Goal: Register for event/course

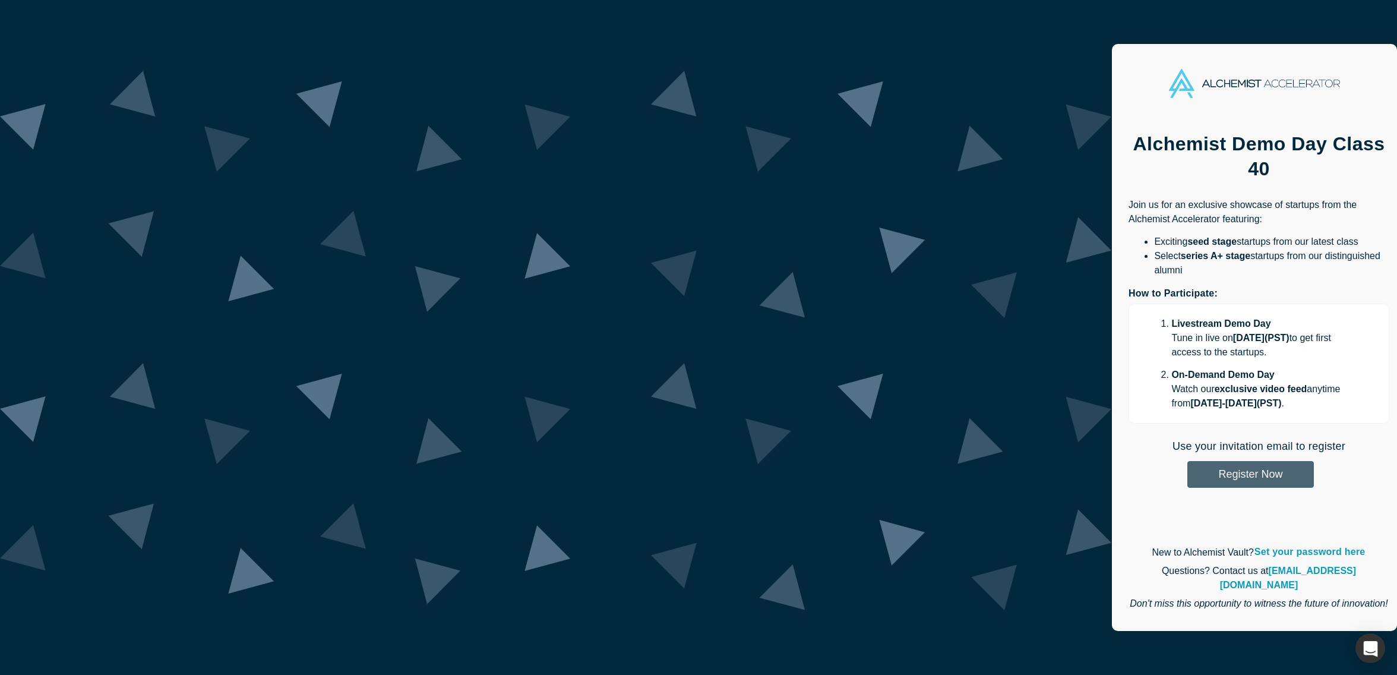
scroll to position [789, 0]
click at [1188, 461] on button "Register Now" at bounding box center [1251, 474] width 127 height 27
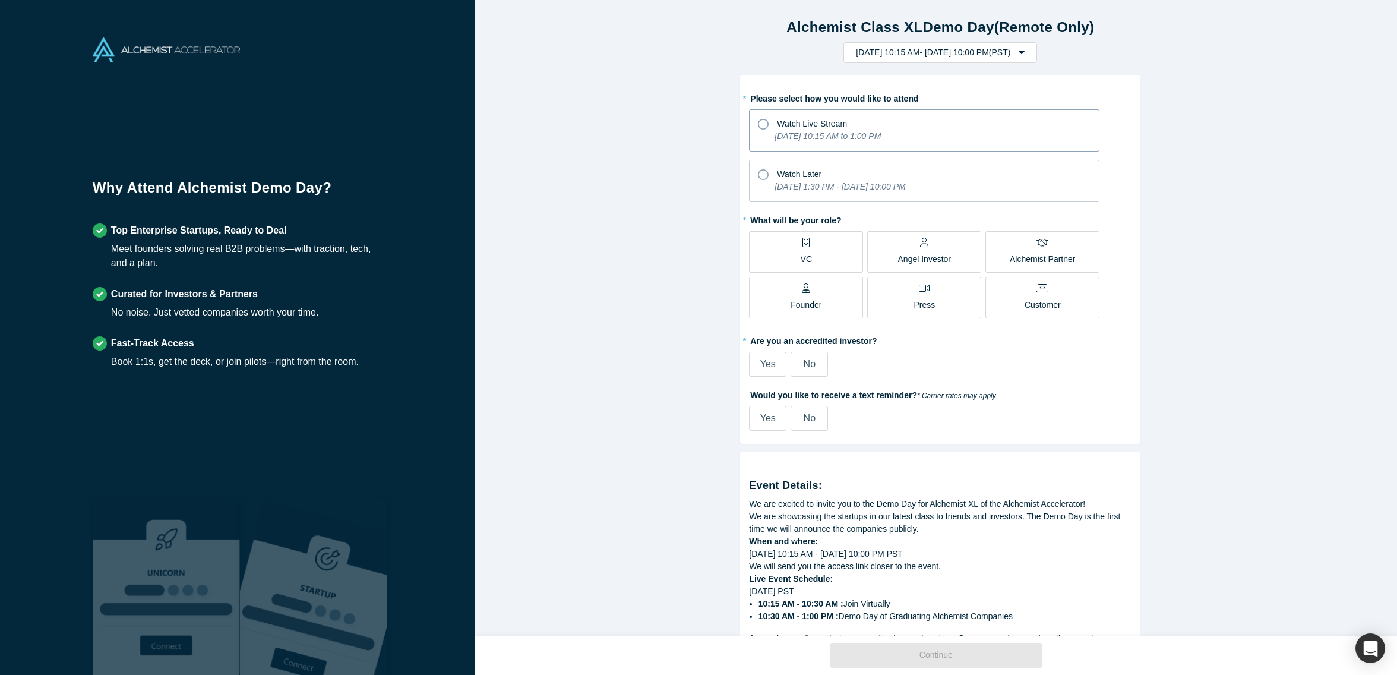
click at [758, 122] on icon at bounding box center [763, 124] width 11 height 11
click at [0, 0] on input "Watch Live Stream [DATE] 10:15 AM to 1:00 PM" at bounding box center [0, 0] width 0 height 0
click at [811, 251] on label "VC" at bounding box center [806, 252] width 114 height 42
click at [0, 0] on input "VC" at bounding box center [0, 0] width 0 height 0
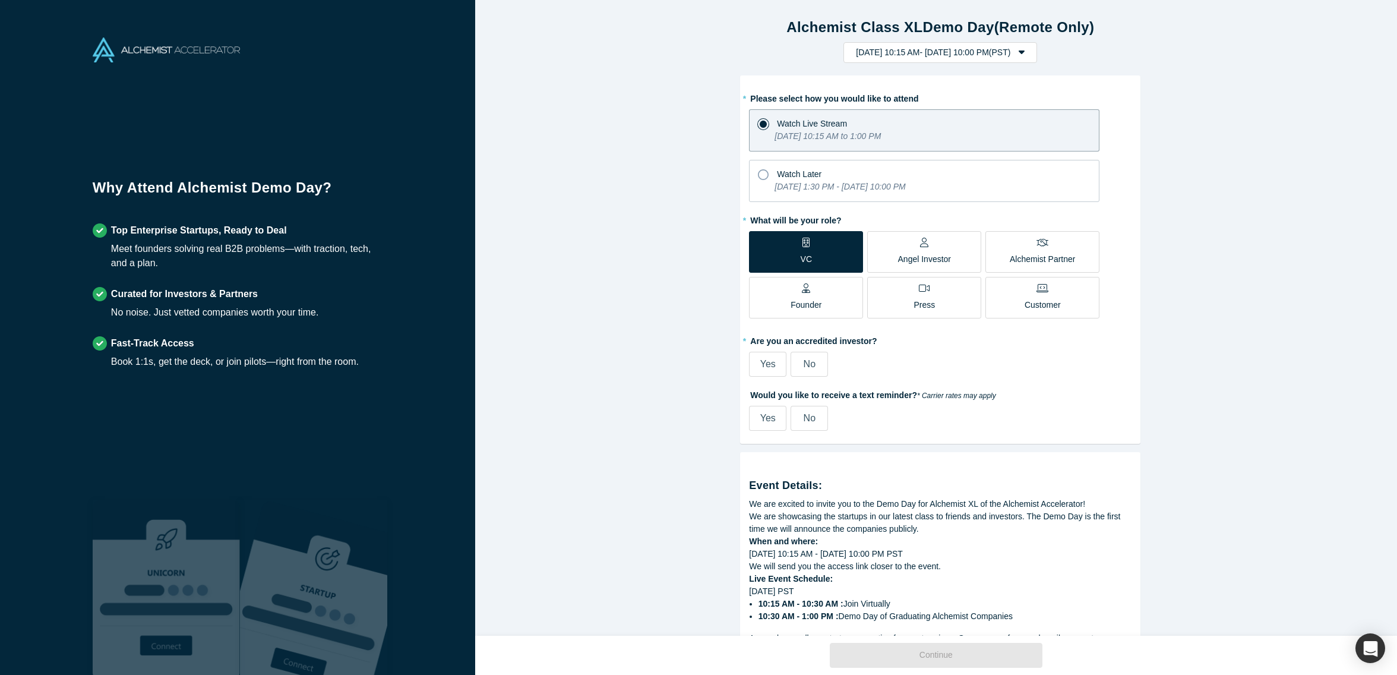
click at [766, 370] on div "Yes" at bounding box center [767, 364] width 15 height 14
click at [0, 0] on input "Yes" at bounding box center [0, 0] width 0 height 0
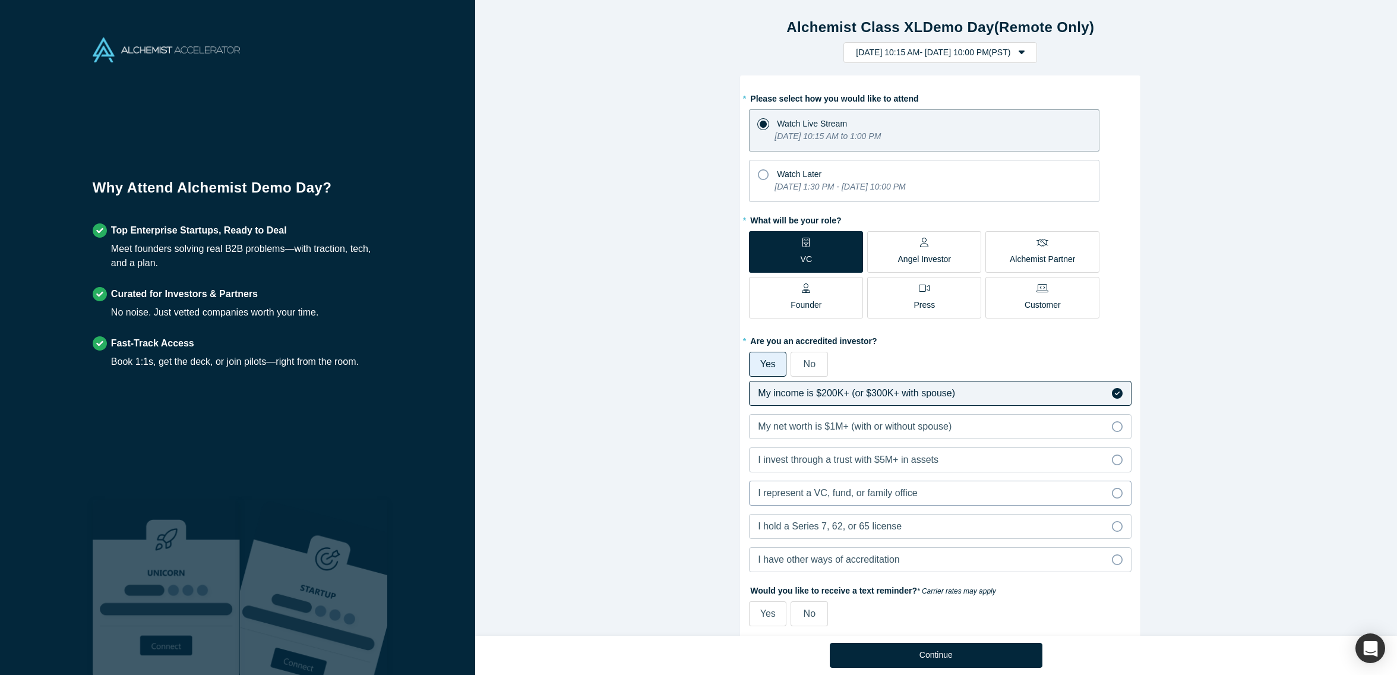
click at [863, 494] on span "I represent a VC, fund, or family office" at bounding box center [837, 493] width 159 height 10
click at [0, 0] on input "I represent a VC, fund, or family office" at bounding box center [0, 0] width 0 height 0
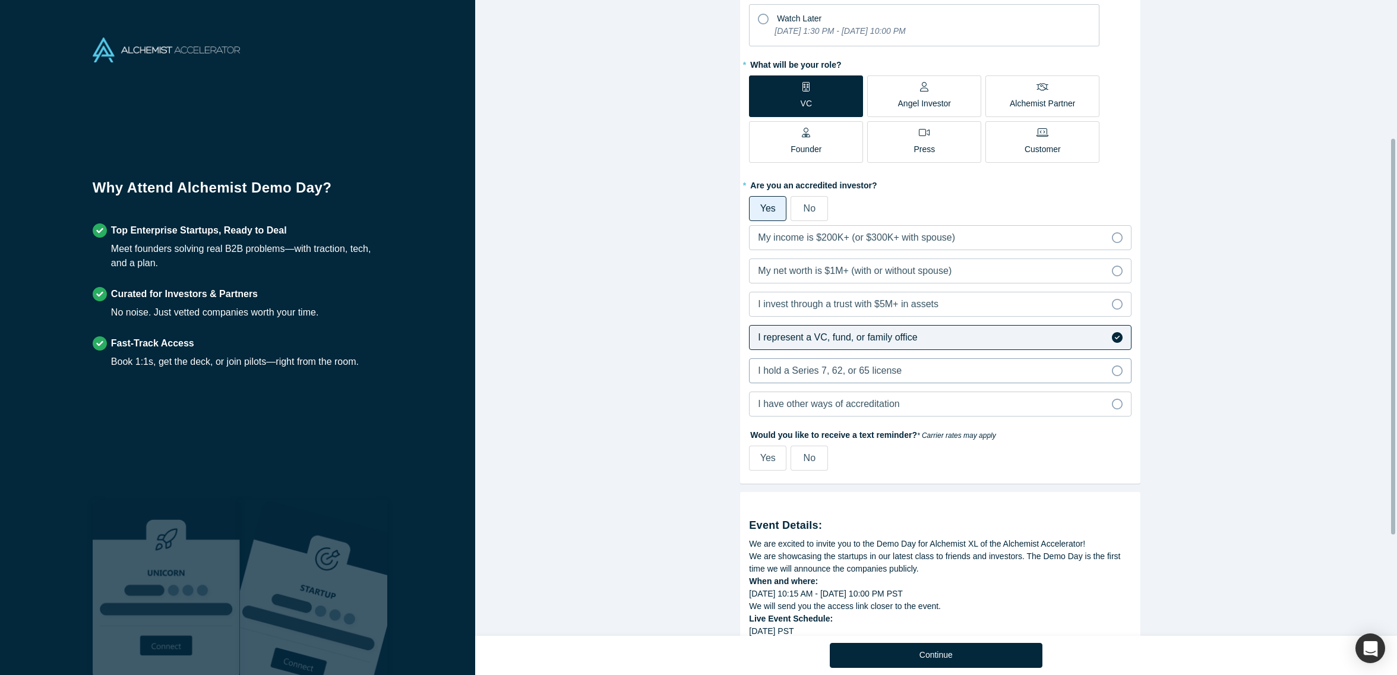
scroll to position [230, 0]
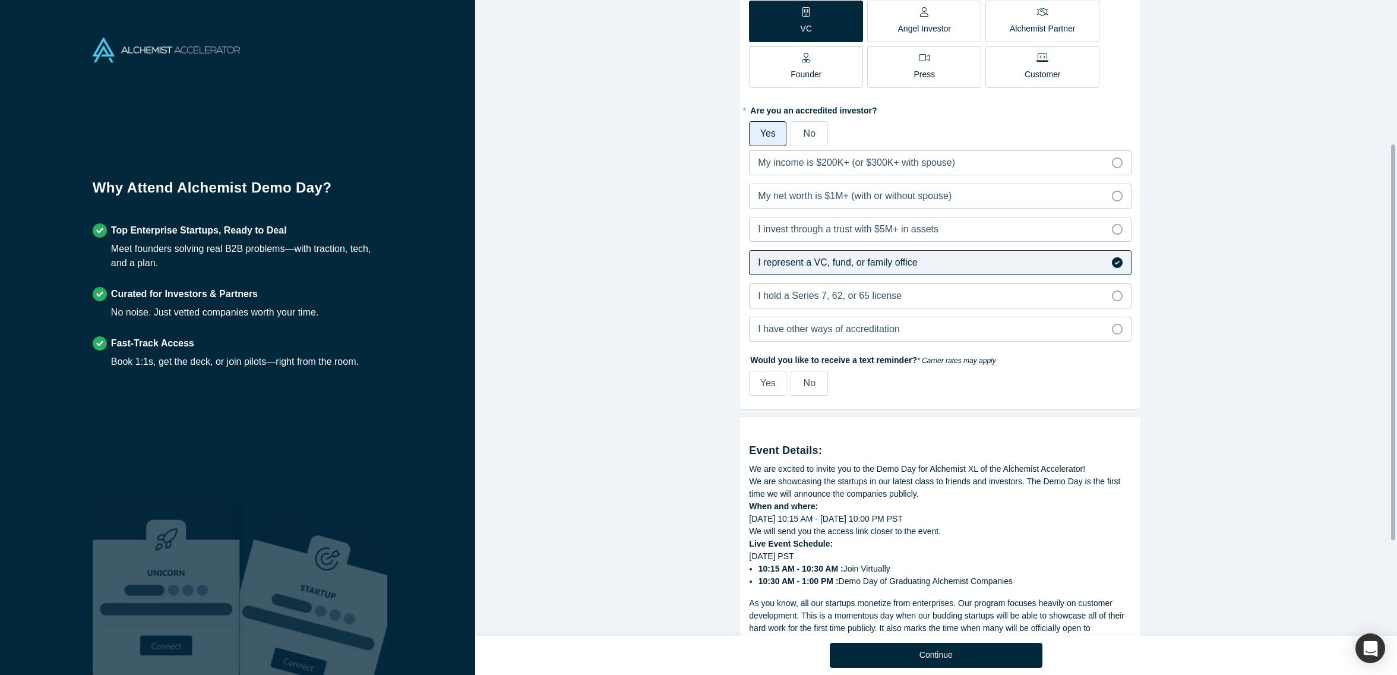
click at [805, 385] on span "No" at bounding box center [810, 383] width 12 height 10
click at [0, 0] on input "No" at bounding box center [0, 0] width 0 height 0
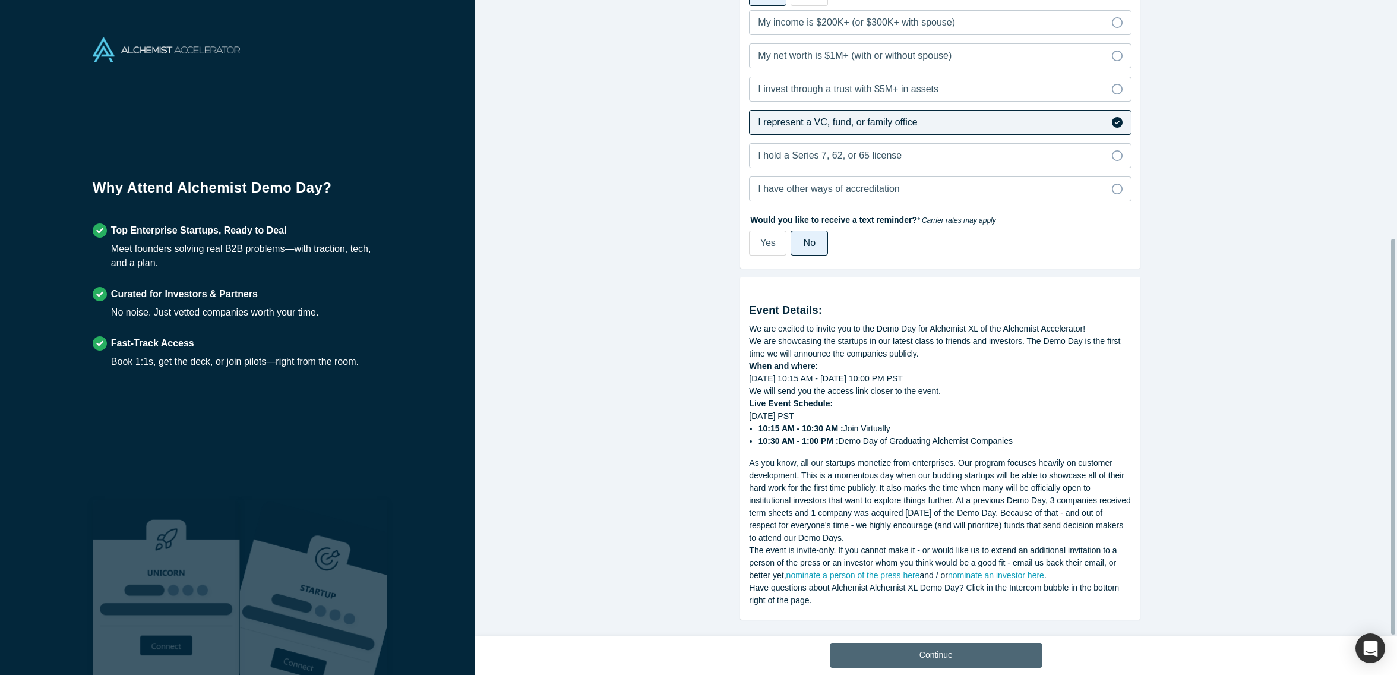
click at [990, 649] on button "Continue" at bounding box center [936, 655] width 213 height 25
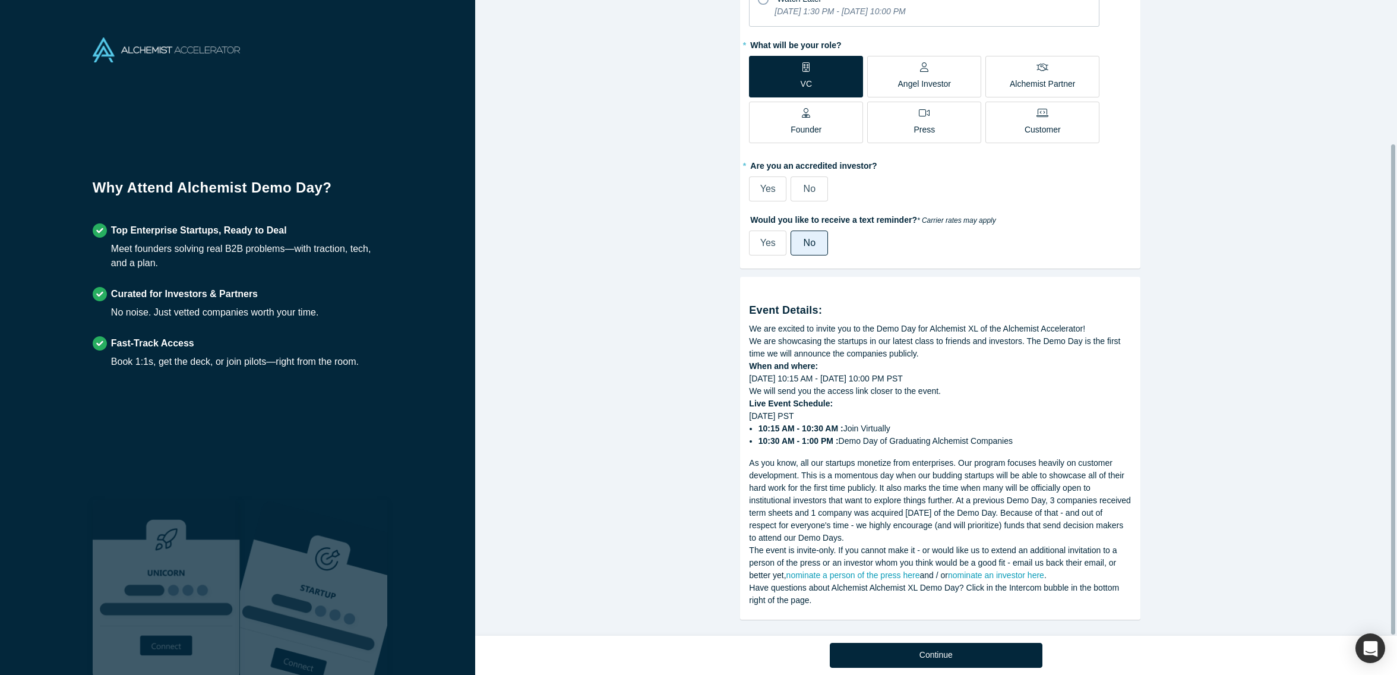
scroll to position [187, 0]
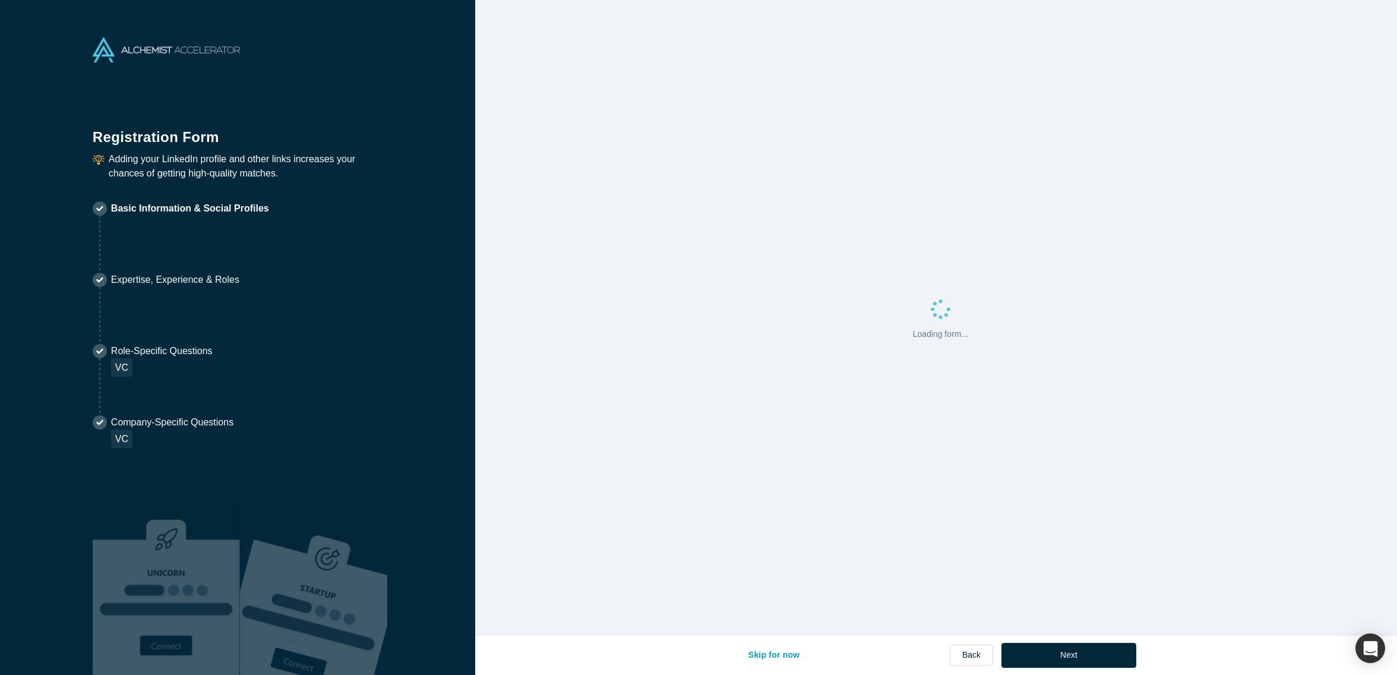
select select "US"
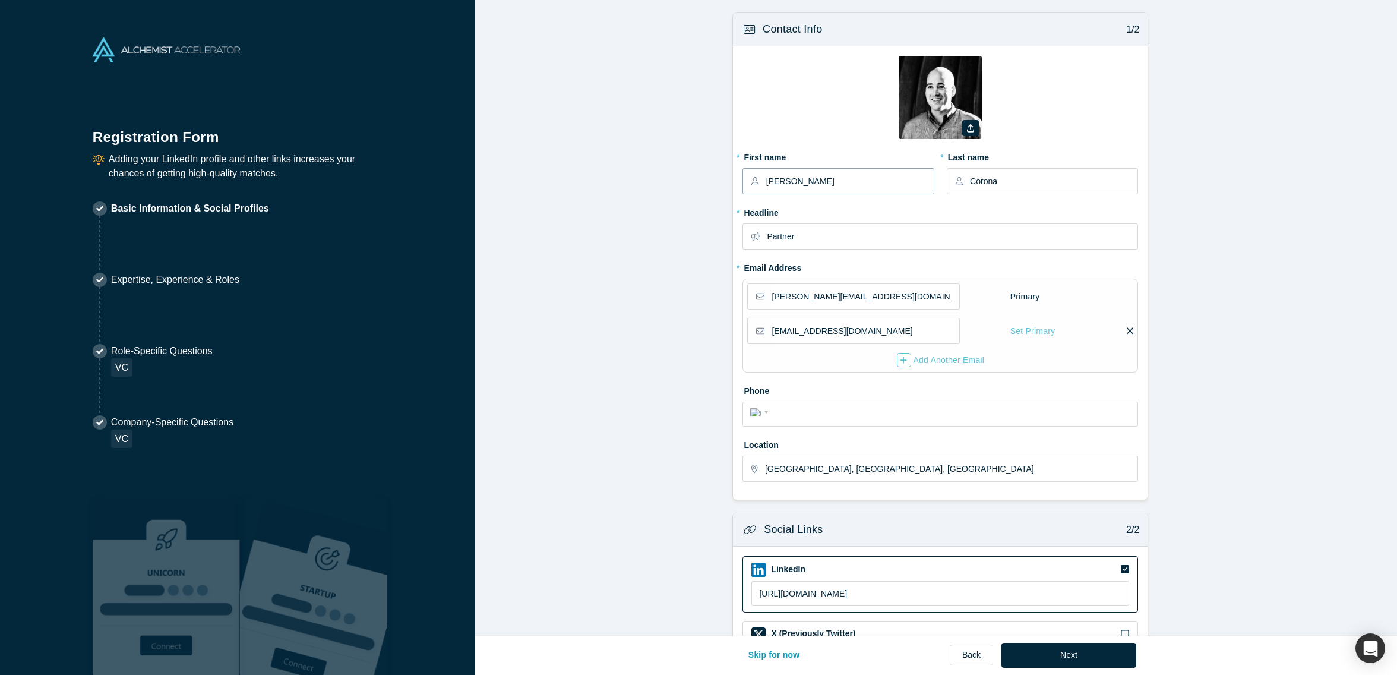
click at [791, 179] on input "[PERSON_NAME]" at bounding box center [849, 181] width 167 height 25
type textarea "rad"
click at [671, 165] on form "Contact Info 1/2 Zoom Save Remove Upload New * First name [PERSON_NAME] * Last …" at bounding box center [940, 400] width 931 height 776
type input "[PERSON_NAME]"
type input "[PHONE_NUMBER]"
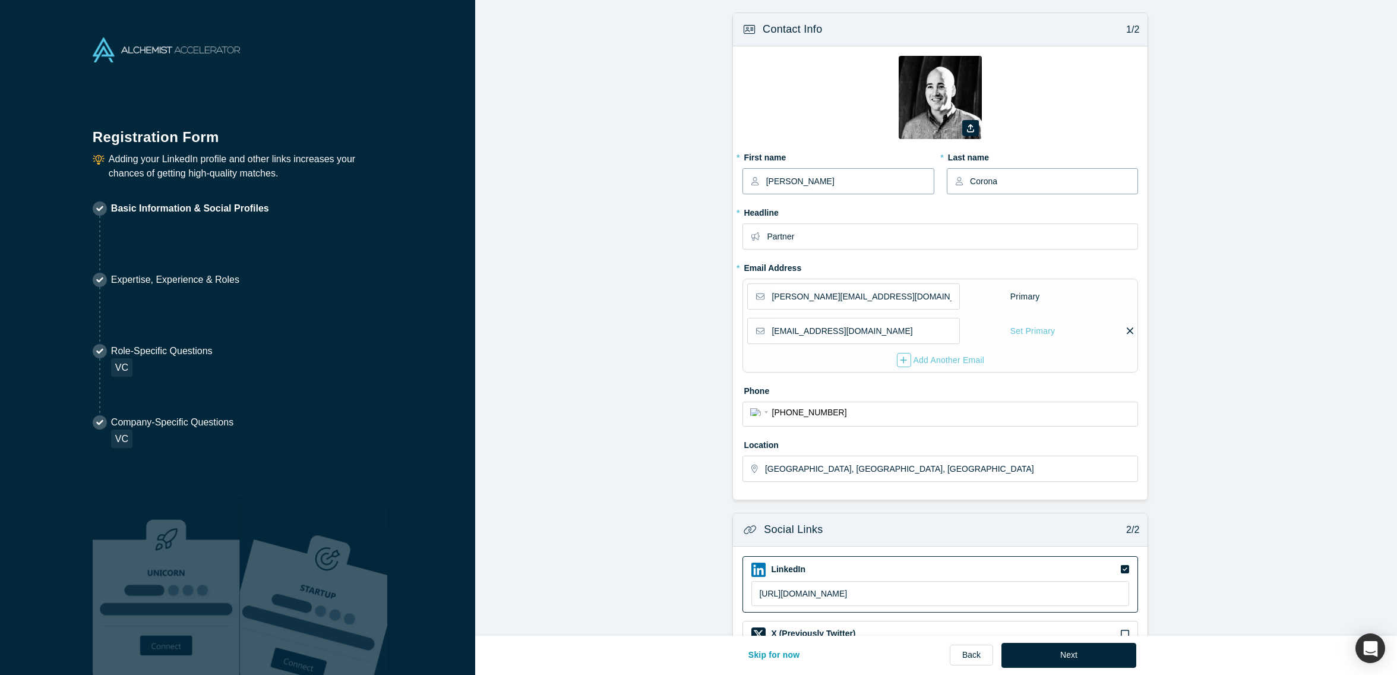
drag, startPoint x: 968, startPoint y: 185, endPoint x: 914, endPoint y: 176, distance: 55.5
click at [914, 176] on div "* First name [PERSON_NAME] * Last name [PERSON_NAME]" at bounding box center [941, 174] width 396 height 55
type input "[PERSON_NAME]"
drag, startPoint x: 802, startPoint y: 236, endPoint x: 837, endPoint y: 241, distance: 35.5
click at [802, 236] on input "Partner" at bounding box center [952, 236] width 370 height 25
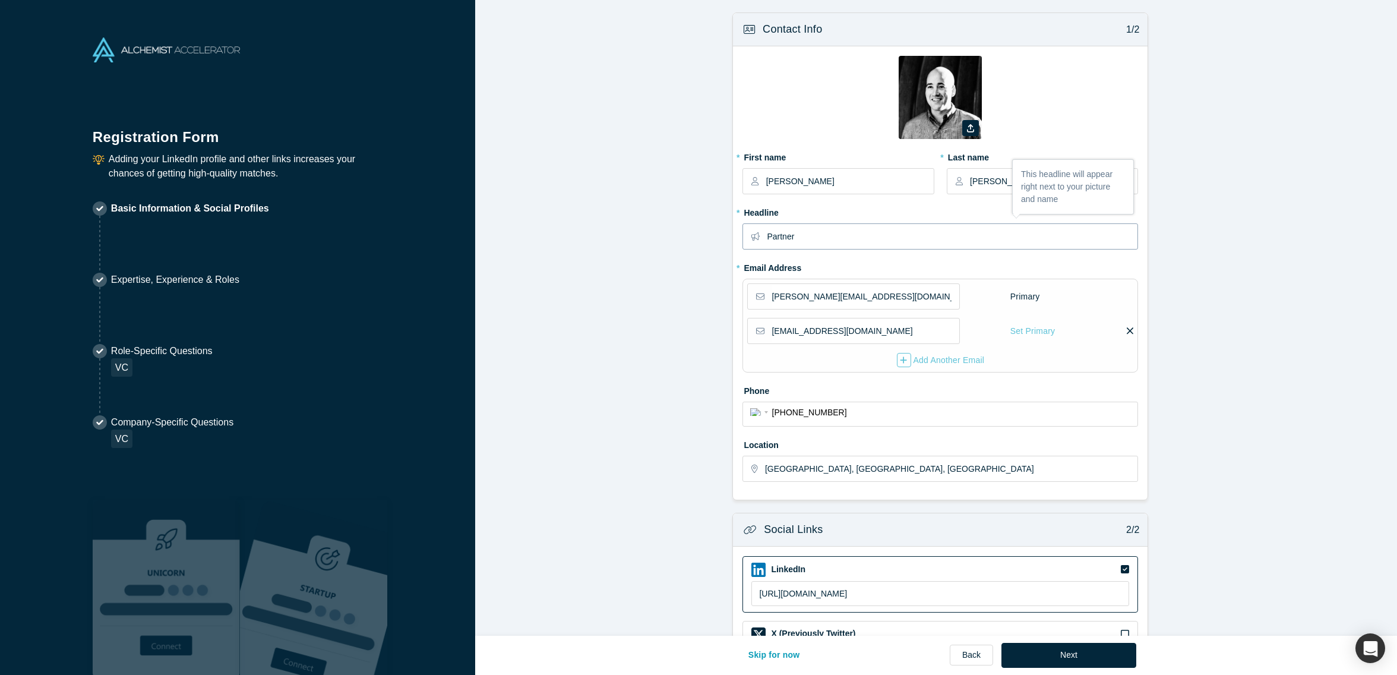
drag, startPoint x: 803, startPoint y: 238, endPoint x: 634, endPoint y: 210, distance: 171.6
click at [633, 210] on form "Contact Info 1/2 Zoom Save Remove Upload New * First name [PERSON_NAME] * Last …" at bounding box center [940, 400] width 931 height 776
type input "Senior Associate"
drag, startPoint x: 689, startPoint y: 279, endPoint x: 582, endPoint y: 267, distance: 108.2
click at [582, 267] on form "Contact Info 1/2 Zoom Save Remove Upload New * First name [PERSON_NAME] * Last …" at bounding box center [940, 400] width 931 height 776
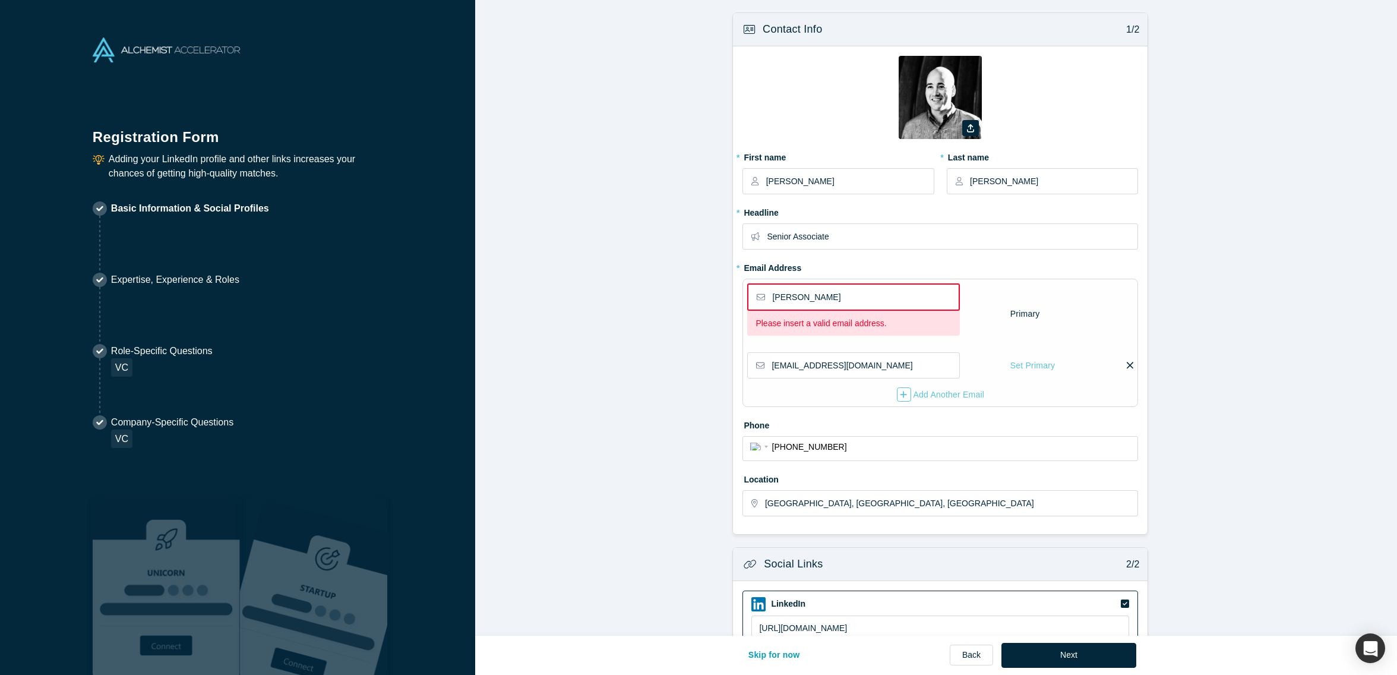
type input "[PERSON_NAME][EMAIL_ADDRESS][DOMAIN_NAME]"
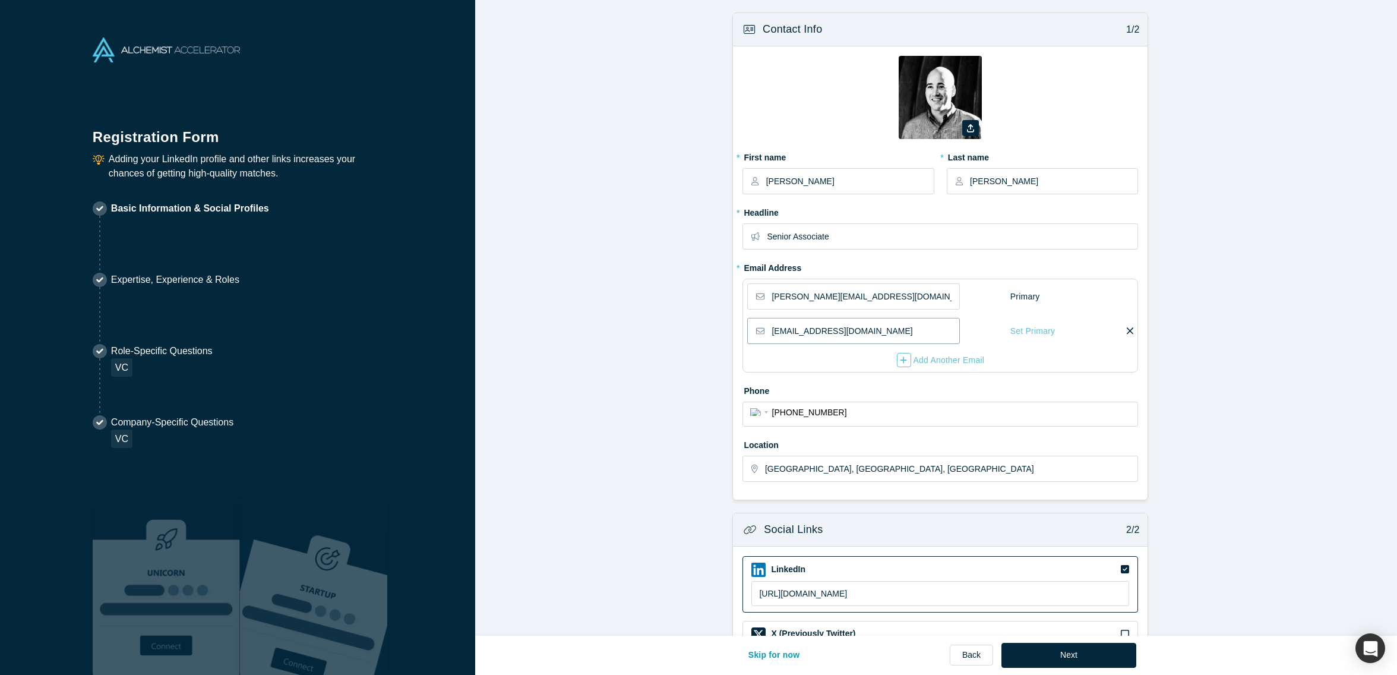
drag, startPoint x: 813, startPoint y: 333, endPoint x: 647, endPoint y: 318, distance: 167.0
click at [647, 319] on form "Contact Info 1/2 Zoom Save Remove Upload New * First name [PERSON_NAME] * Last …" at bounding box center [940, 400] width 931 height 776
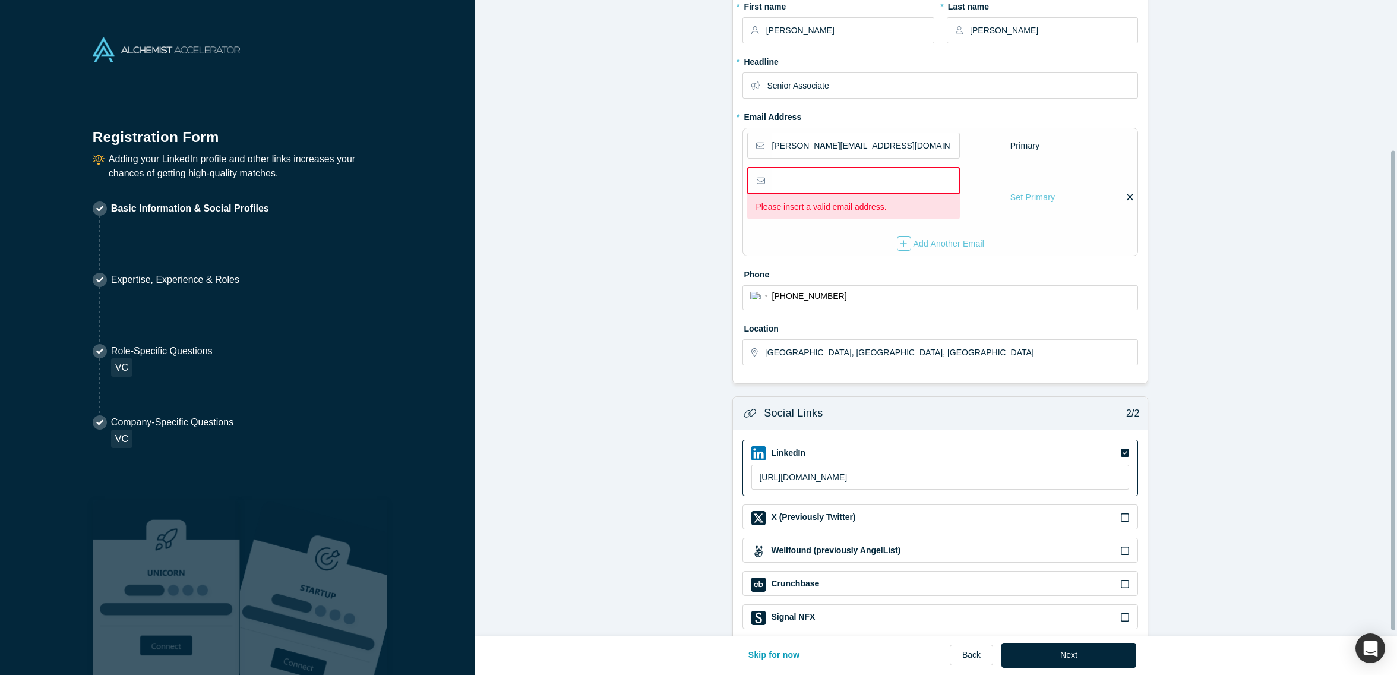
scroll to position [204, 0]
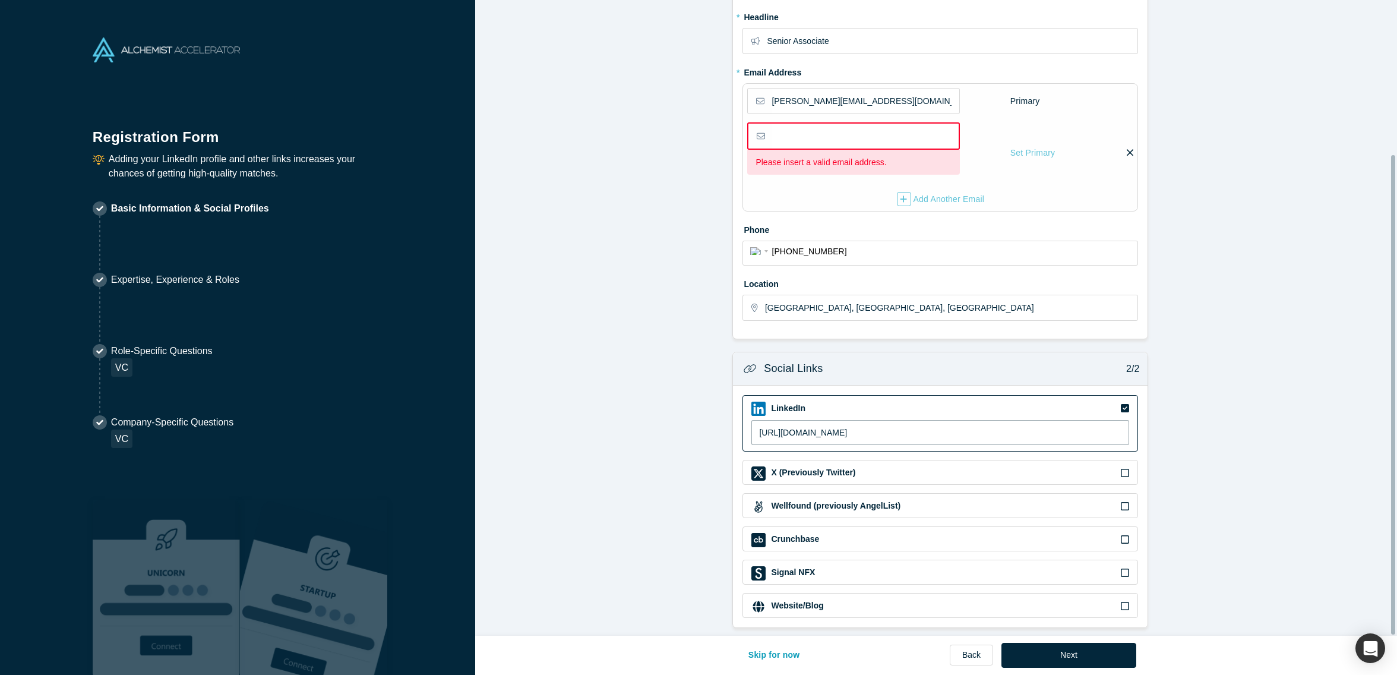
drag, startPoint x: 915, startPoint y: 418, endPoint x: 677, endPoint y: 391, distance: 240.4
click at [666, 392] on form "Contact Info 1/2 Zoom Save Remove Upload New * First name [PERSON_NAME] * Last …" at bounding box center [940, 222] width 931 height 811
drag, startPoint x: 916, startPoint y: 426, endPoint x: 915, endPoint y: 480, distance: 54.1
click at [555, 381] on form "Contact Info 1/2 Zoom Save Remove Upload New * First name [PERSON_NAME] * Last …" at bounding box center [940, 222] width 931 height 811
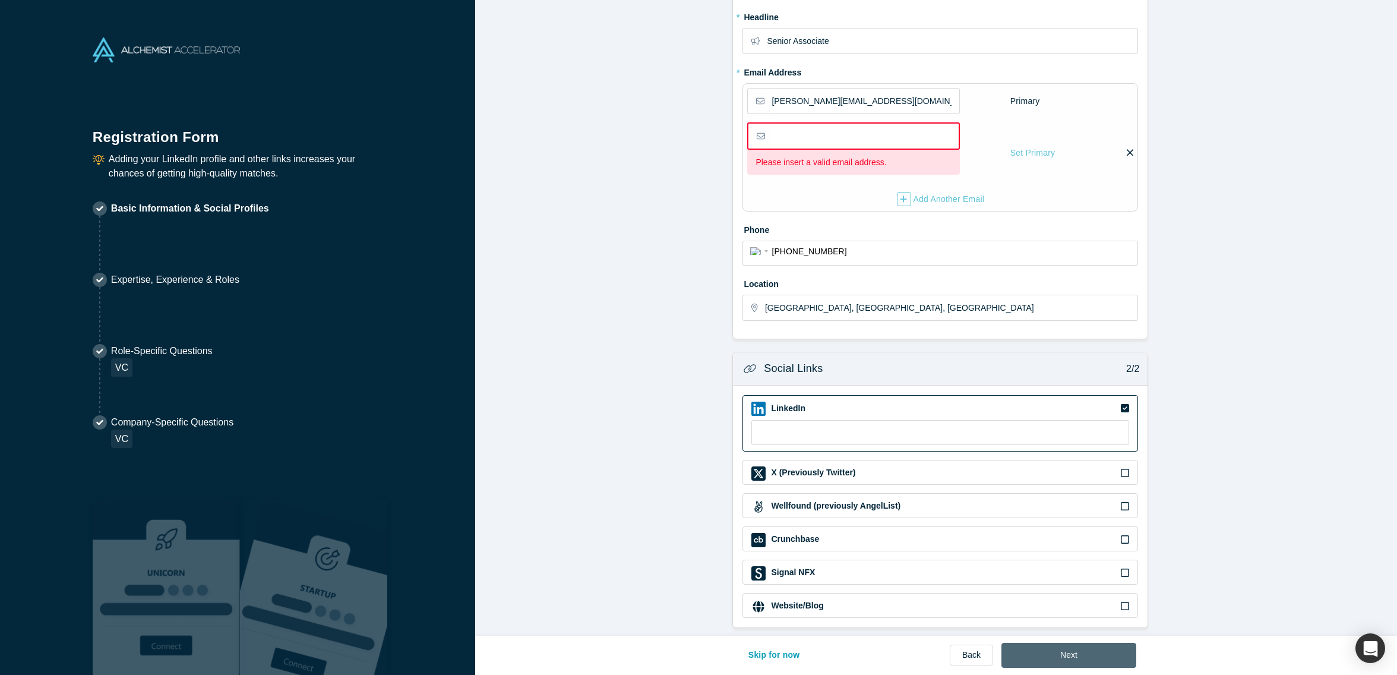
click at [1102, 655] on button "Next" at bounding box center [1069, 655] width 135 height 25
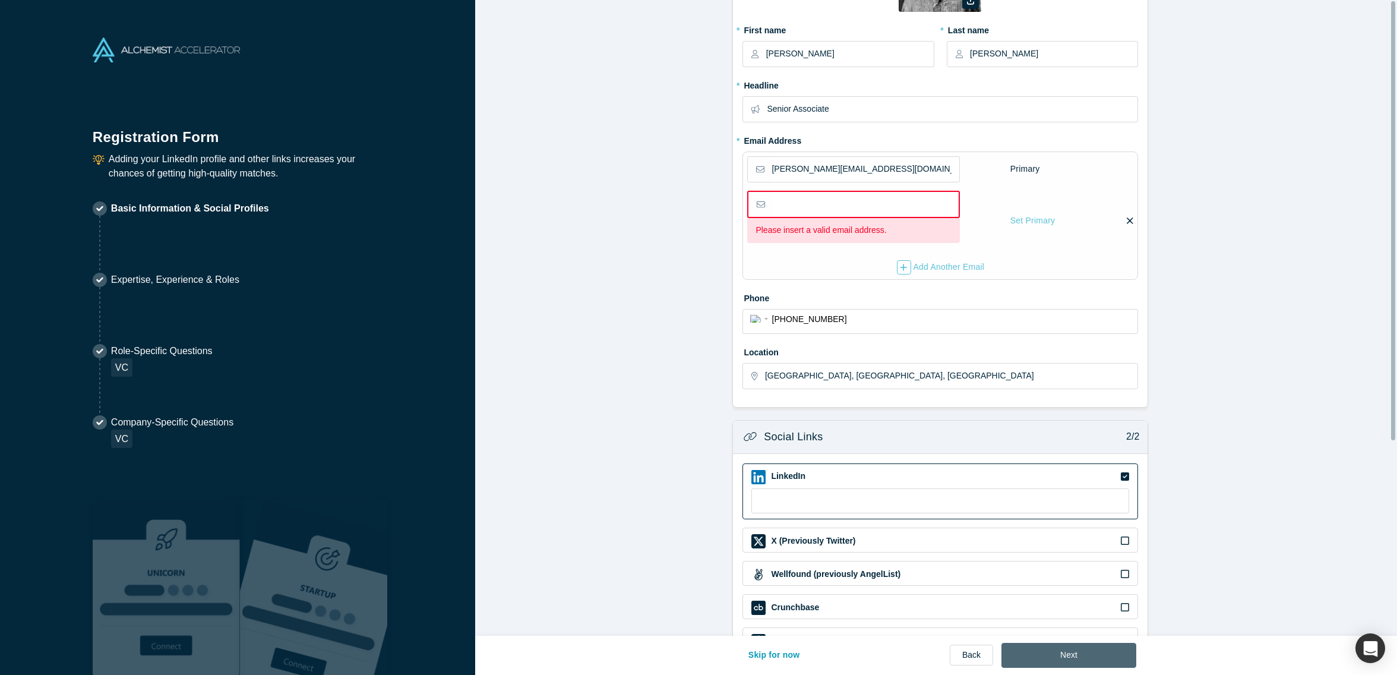
scroll to position [0, 0]
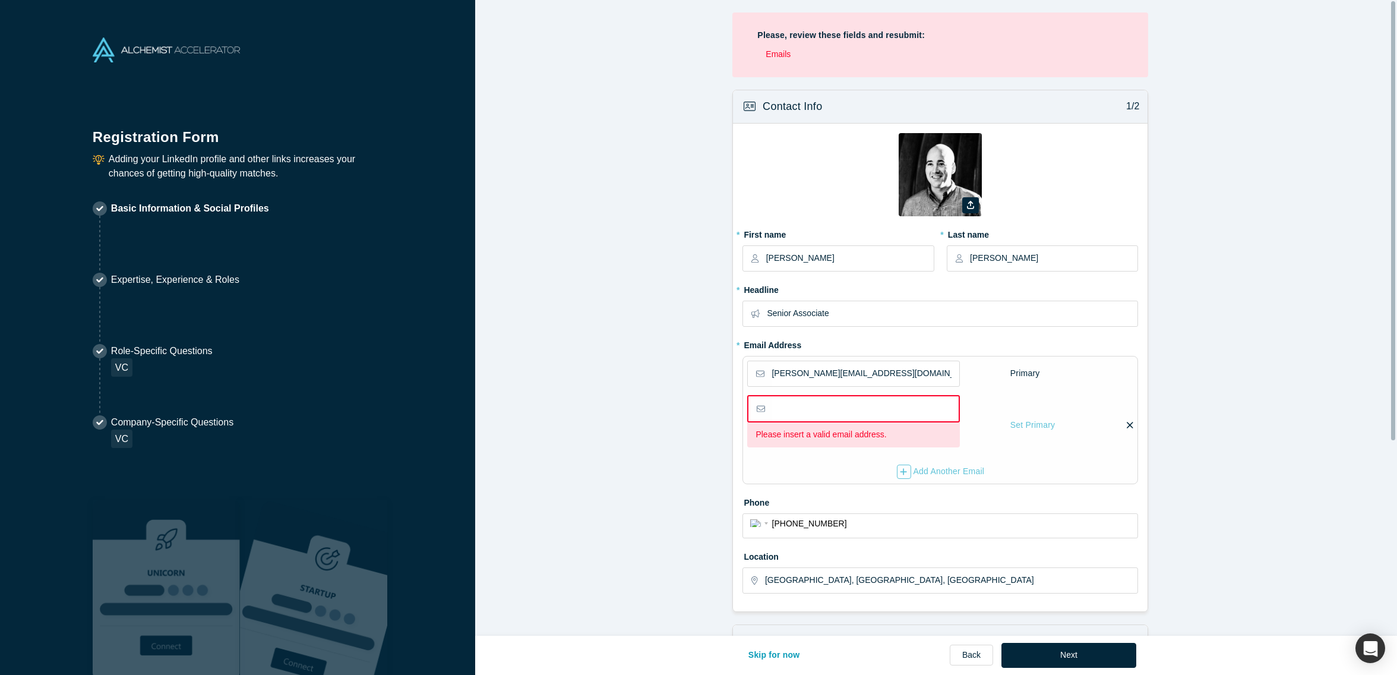
click at [833, 413] on input "email" at bounding box center [864, 408] width 185 height 25
click at [1130, 422] on div "[PERSON_NAME][EMAIL_ADDRESS][DOMAIN_NAME] Primary Please insert a valid email a…" at bounding box center [941, 420] width 396 height 128
click at [1127, 424] on icon at bounding box center [1130, 425] width 7 height 11
click at [0, 0] on input "checkbox" at bounding box center [0, 0] width 0 height 0
click at [1040, 425] on icon at bounding box center [1043, 425] width 7 height 7
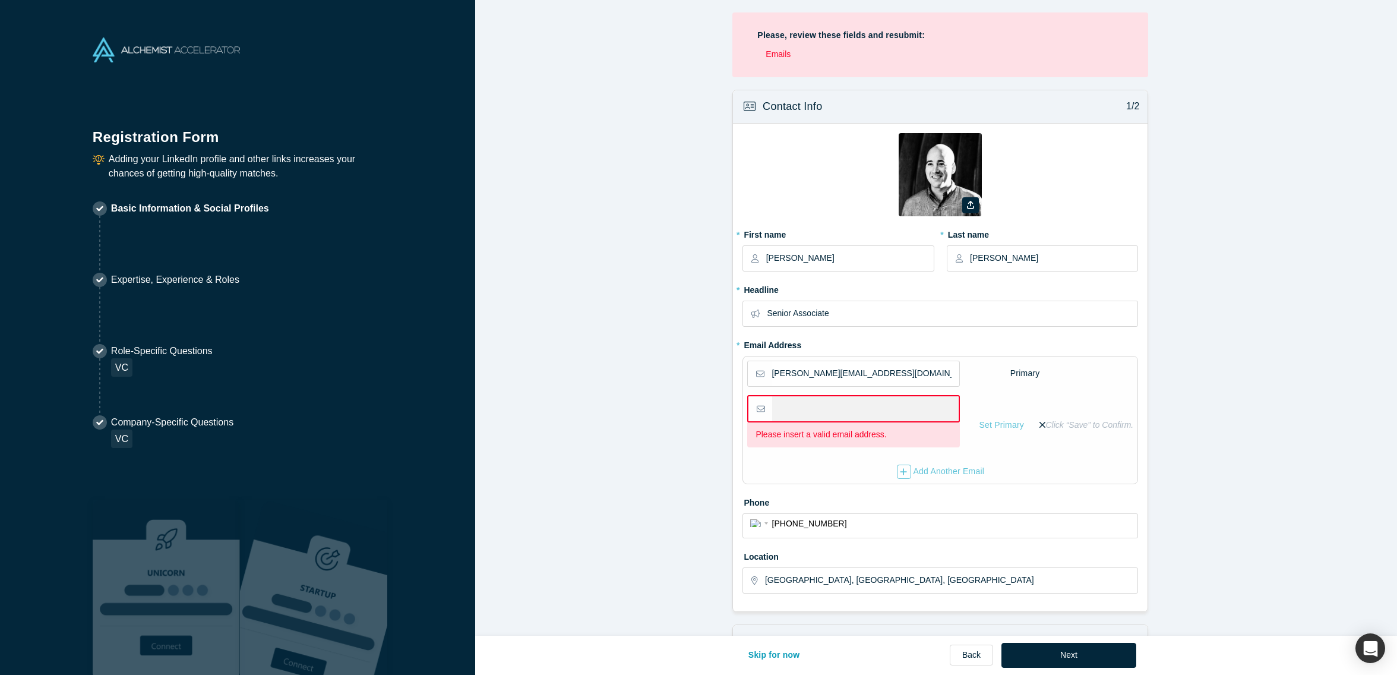
click at [0, 0] on input "checkbox" at bounding box center [0, 0] width 0 height 0
click at [782, 399] on input "email" at bounding box center [864, 408] width 185 height 25
click at [1035, 423] on div "Set Primary" at bounding box center [1033, 425] width 46 height 21
click at [0, 0] on input "Set Primary" at bounding box center [0, 0] width 0 height 0
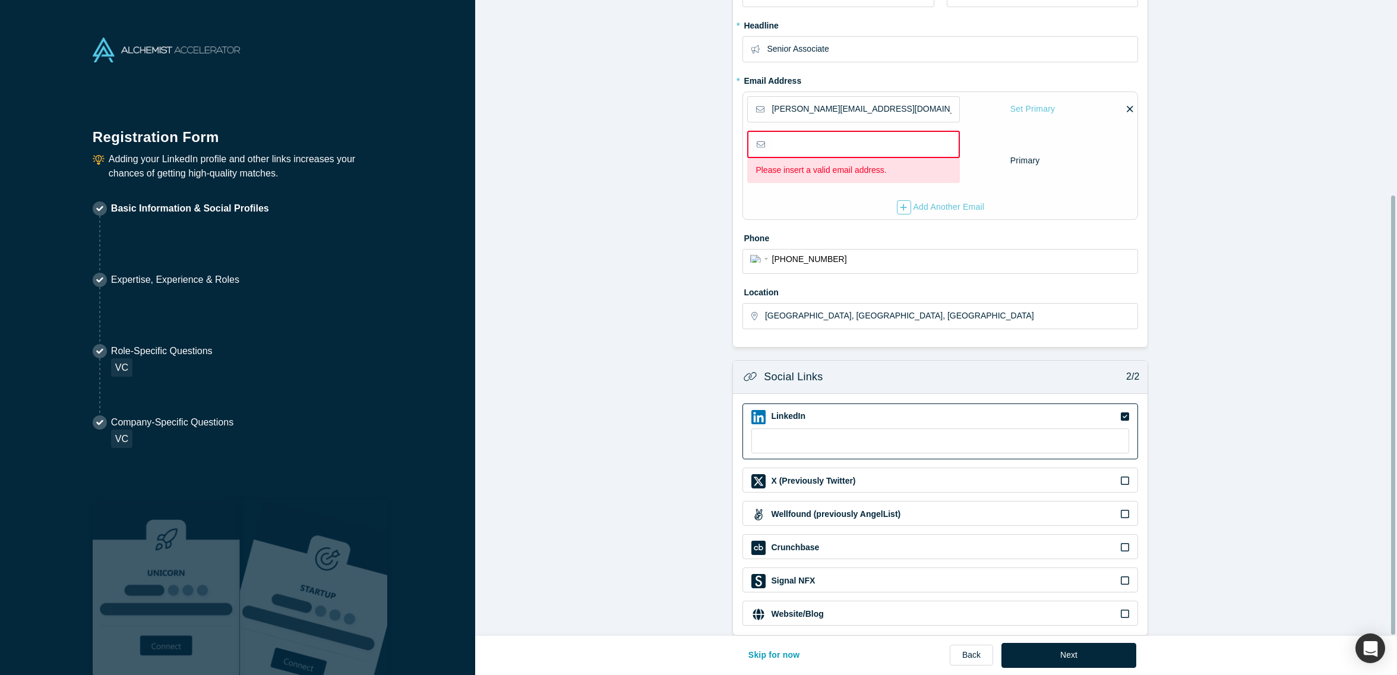
scroll to position [282, 0]
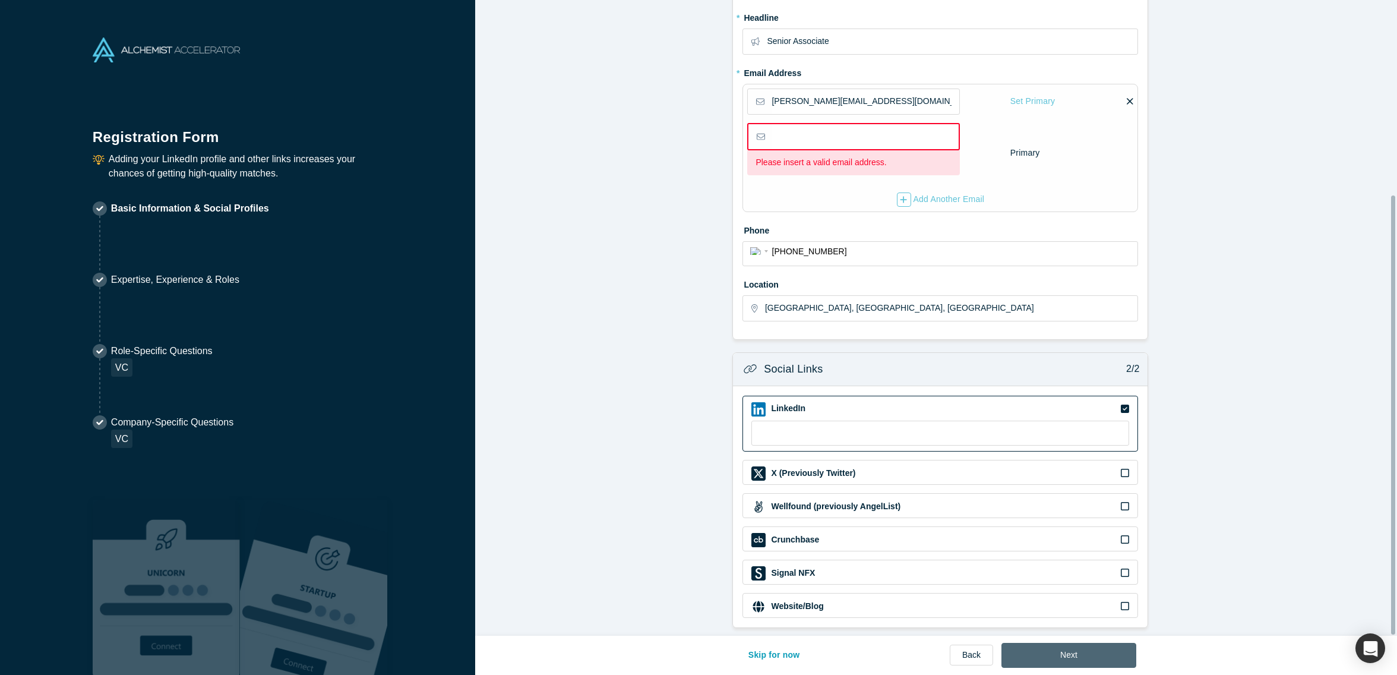
click at [1075, 655] on button "Next" at bounding box center [1069, 655] width 135 height 25
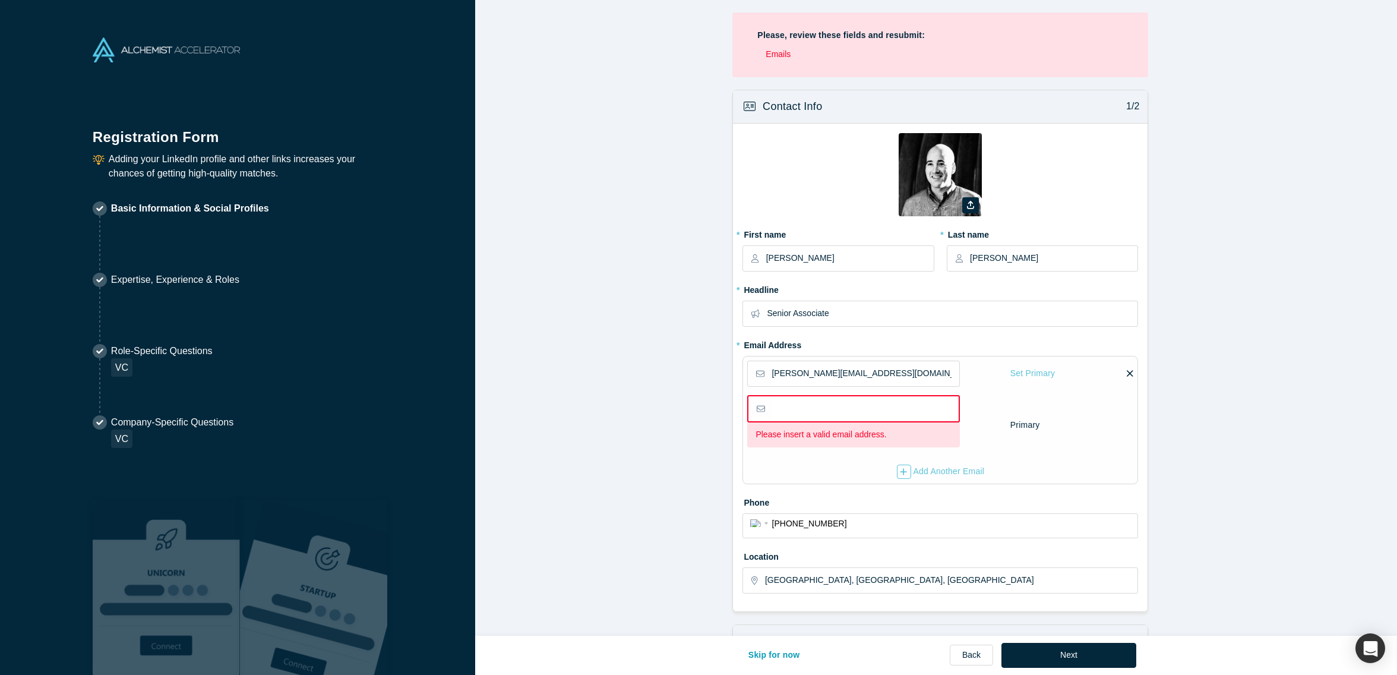
drag, startPoint x: 773, startPoint y: 402, endPoint x: 730, endPoint y: 402, distance: 43.4
click at [747, 400] on div at bounding box center [853, 408] width 212 height 27
click at [1128, 373] on icon at bounding box center [1130, 373] width 7 height 11
click at [0, 0] on input "checkbox" at bounding box center [0, 0] width 0 height 0
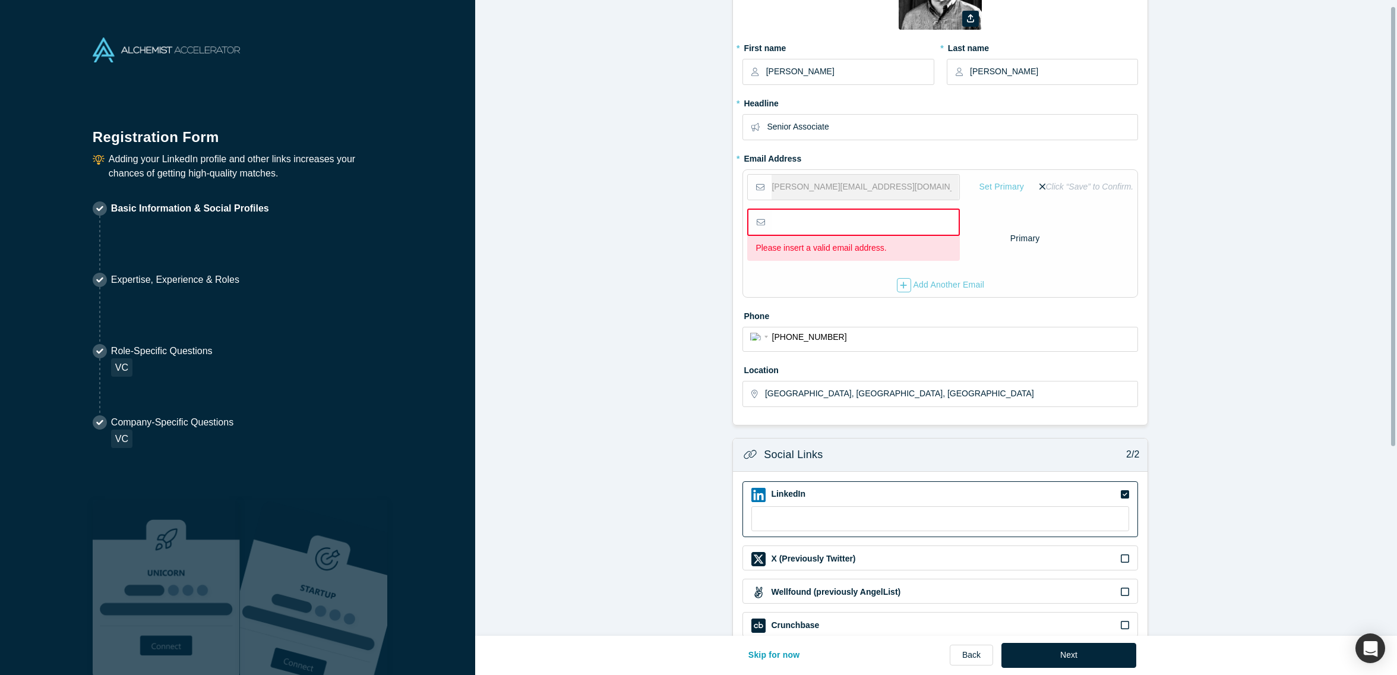
scroll to position [282, 0]
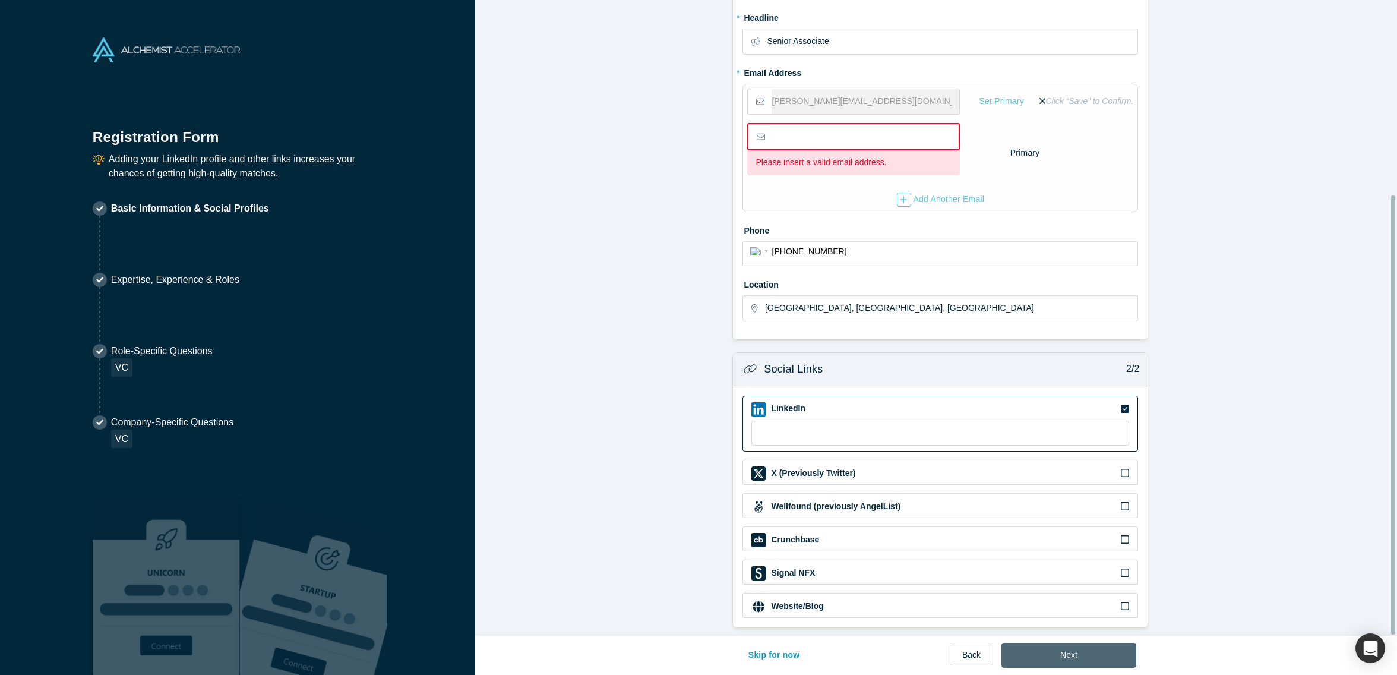
click at [1064, 651] on button "Next" at bounding box center [1069, 655] width 135 height 25
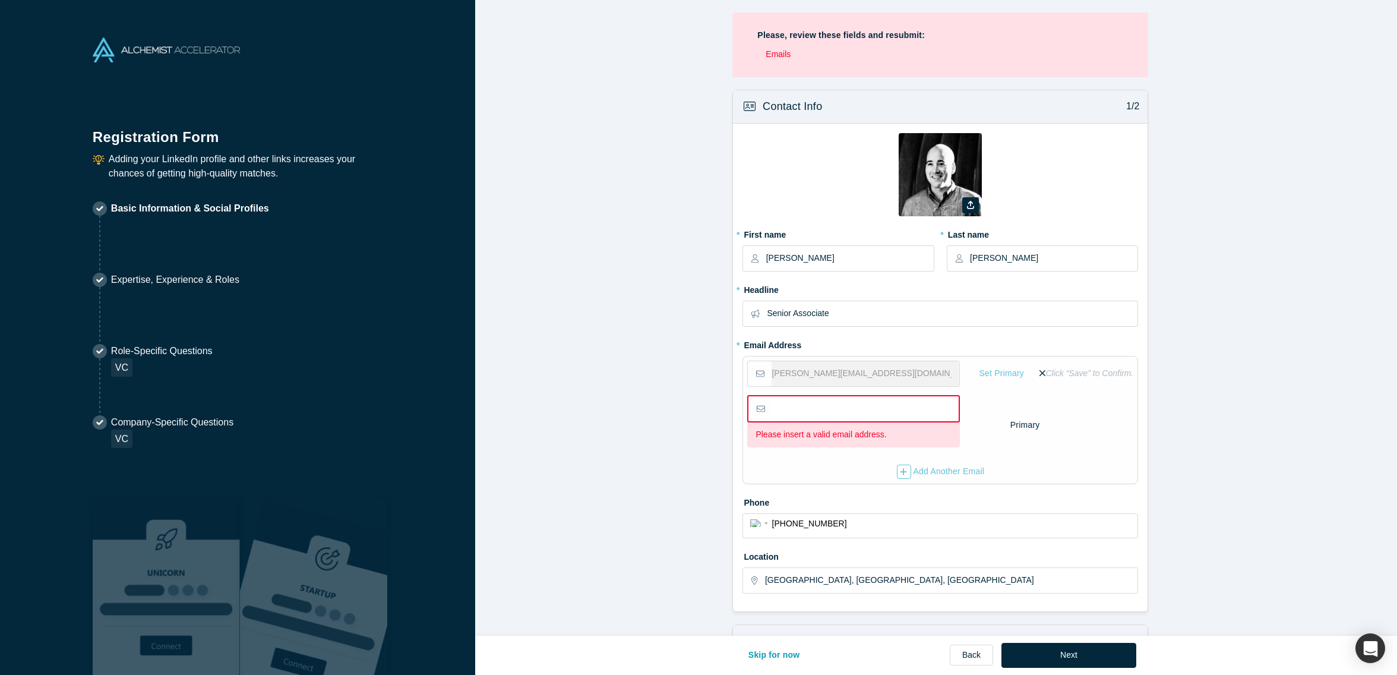
click at [1072, 371] on span "Click “Save” to Confirm." at bounding box center [1090, 373] width 88 height 12
click at [933, 470] on div "Add Another Email" at bounding box center [941, 472] width 88 height 14
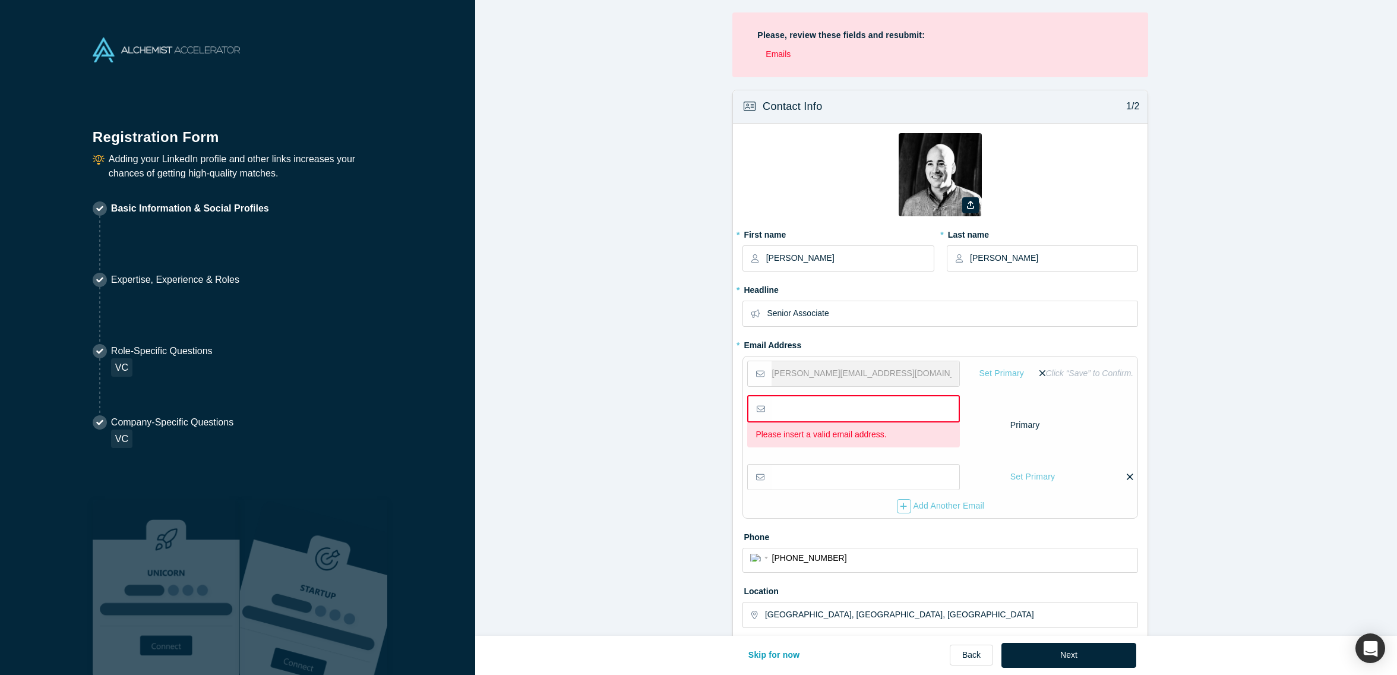
click at [1127, 478] on icon at bounding box center [1130, 476] width 7 height 7
click at [0, 0] on input "checkbox" at bounding box center [0, 0] width 0 height 0
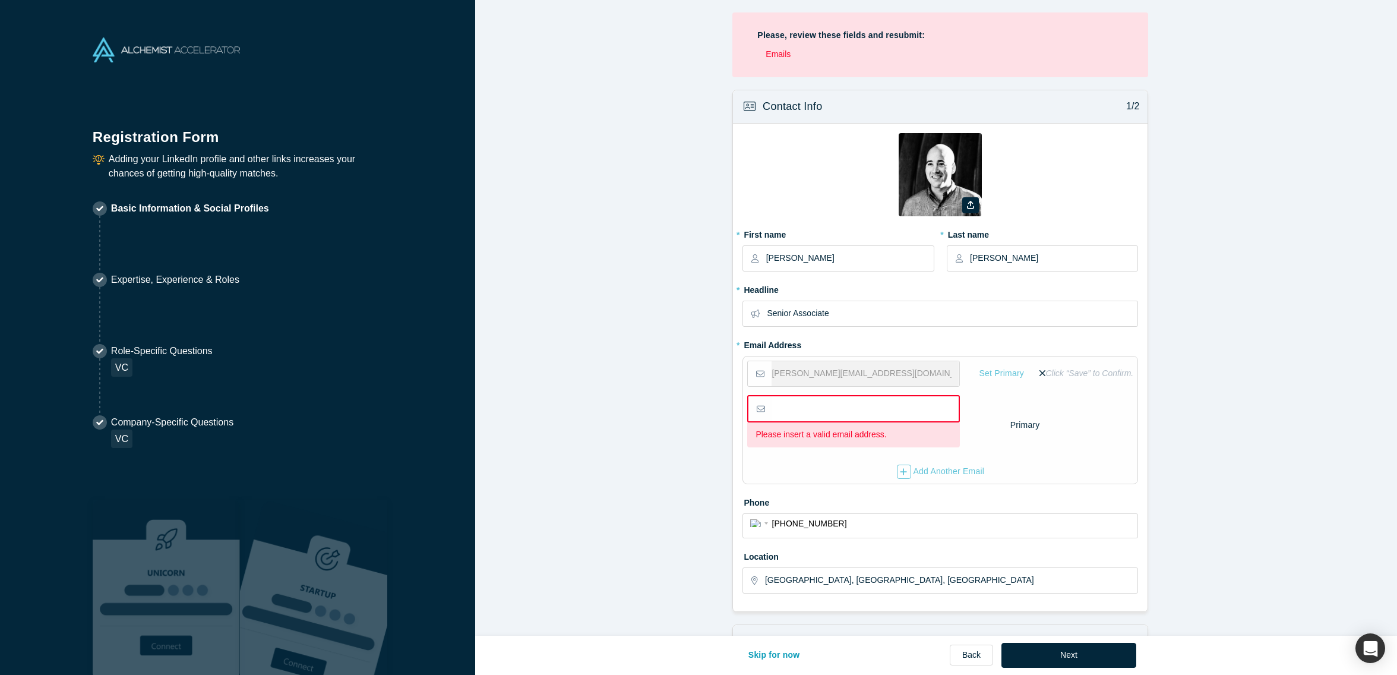
click at [1130, 428] on div "[PERSON_NAME][EMAIL_ADDRESS][DOMAIN_NAME] Set Primary Click “Save” to Confirm. …" at bounding box center [941, 420] width 396 height 128
click at [1040, 372] on icon at bounding box center [1043, 373] width 7 height 7
click at [0, 0] on input "checkbox" at bounding box center [0, 0] width 0 height 0
drag, startPoint x: 1032, startPoint y: 420, endPoint x: 1053, endPoint y: 402, distance: 28.2
click at [1032, 420] on div "Primary" at bounding box center [1025, 425] width 31 height 21
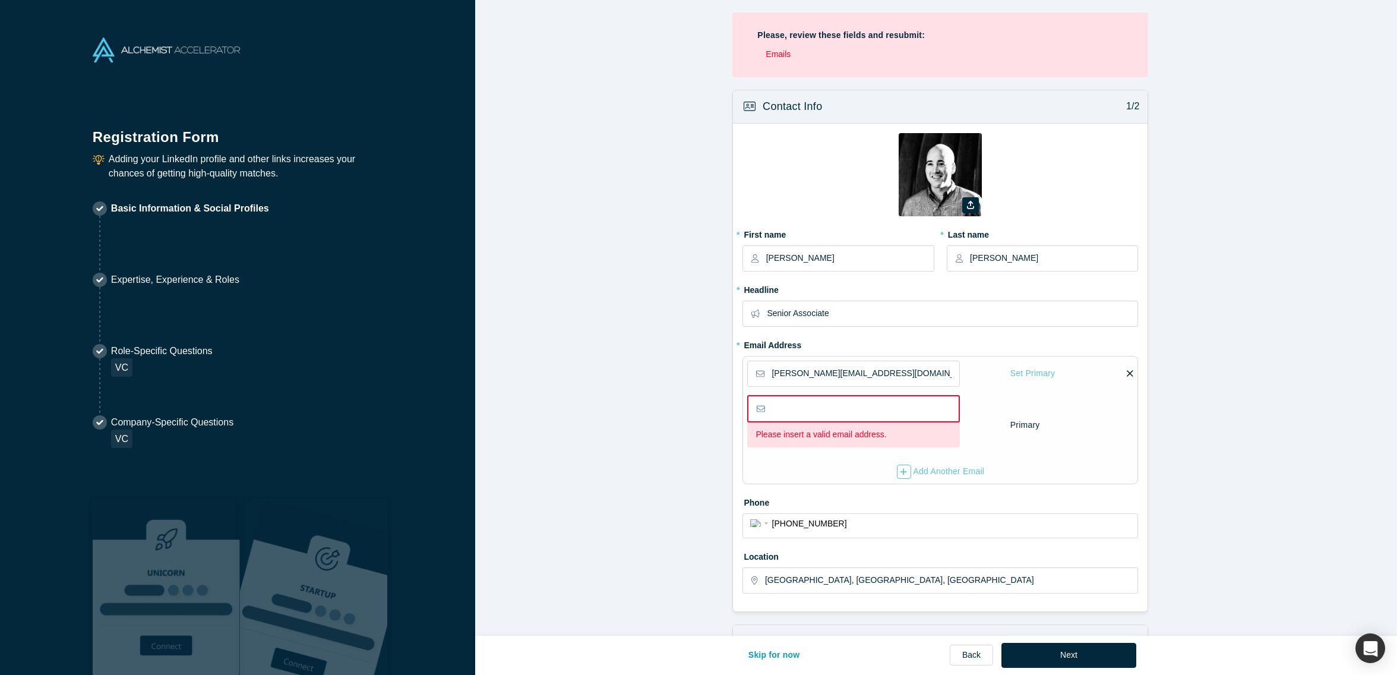
click at [1127, 374] on icon at bounding box center [1130, 373] width 7 height 11
click at [0, 0] on input "checkbox" at bounding box center [0, 0] width 0 height 0
click at [1040, 373] on icon at bounding box center [1043, 373] width 7 height 7
click at [0, 0] on input "checkbox" at bounding box center [0, 0] width 0 height 0
click at [1025, 428] on div "Primary" at bounding box center [1025, 425] width 31 height 21
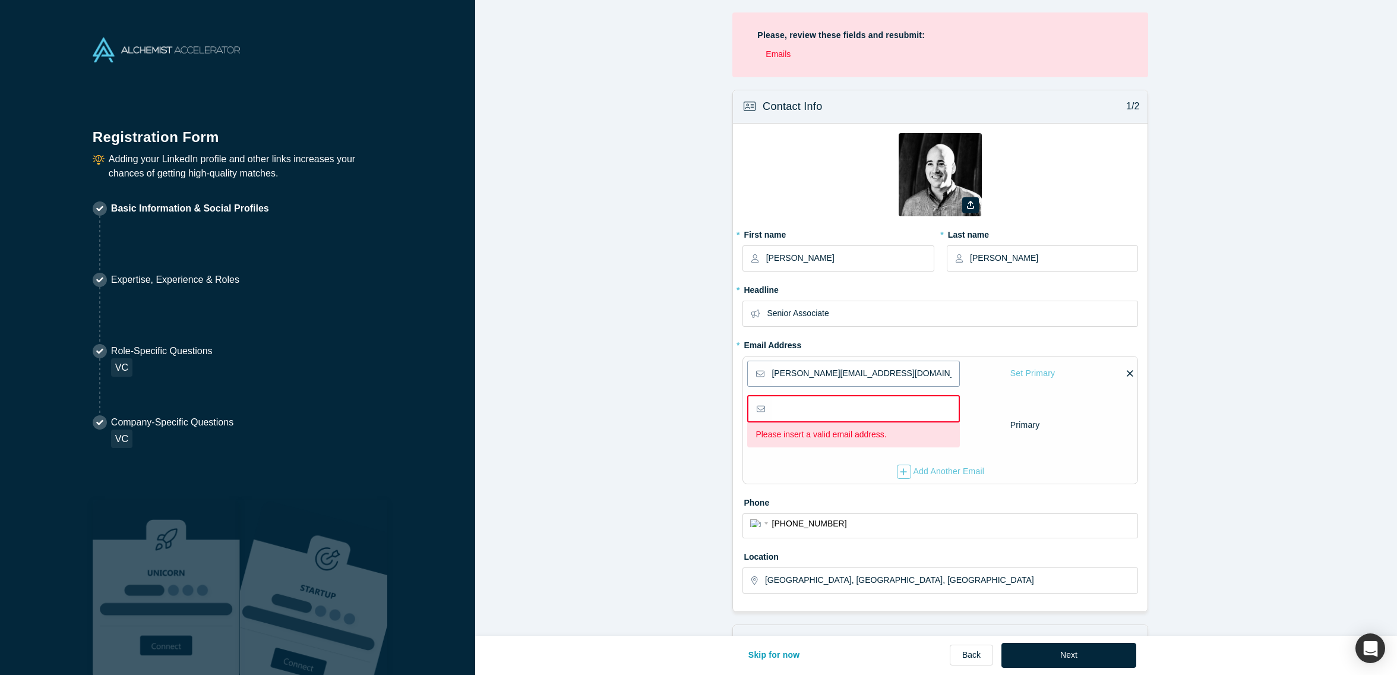
click at [814, 383] on input "[PERSON_NAME][EMAIL_ADDRESS][DOMAIN_NAME]" at bounding box center [865, 373] width 187 height 25
click at [792, 399] on input "email" at bounding box center [864, 408] width 185 height 25
click at [815, 415] on input "email" at bounding box center [864, 408] width 185 height 25
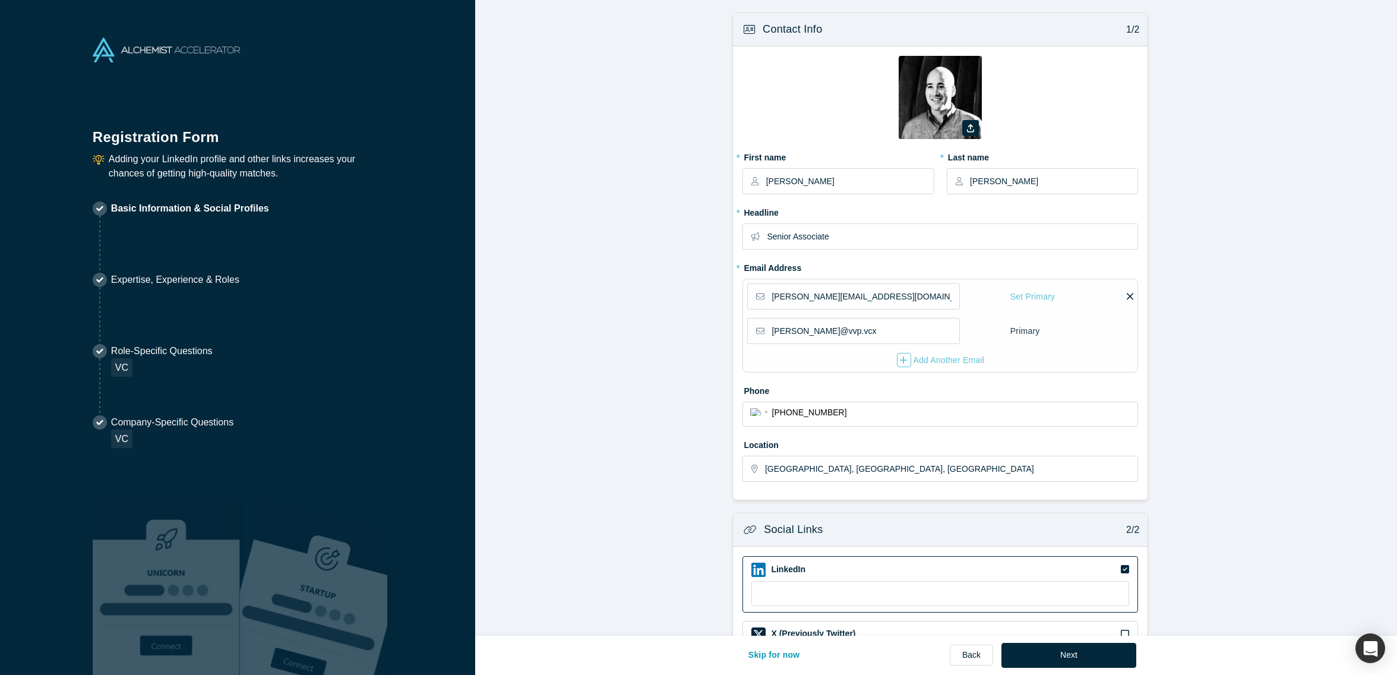
click at [1035, 326] on div "Primary" at bounding box center [1025, 331] width 31 height 21
click at [922, 333] on input "[PERSON_NAME]@vvp.vcx" at bounding box center [865, 330] width 187 height 25
type input "[PERSON_NAME][EMAIL_ADDRESS][DOMAIN_NAME]"
click at [1118, 389] on label "Phone" at bounding box center [941, 389] width 396 height 17
click at [1066, 340] on div "[PERSON_NAME][EMAIL_ADDRESS][DOMAIN_NAME] Primary" at bounding box center [940, 331] width 386 height 26
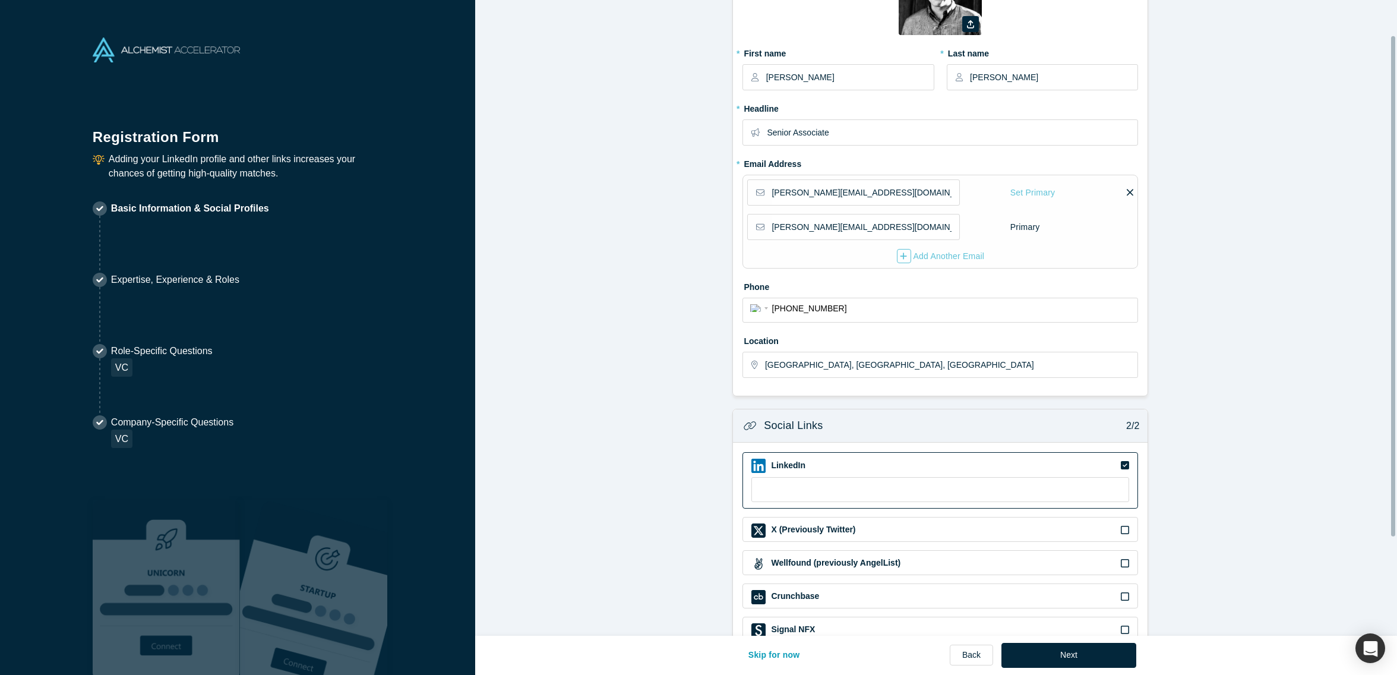
scroll to position [170, 0]
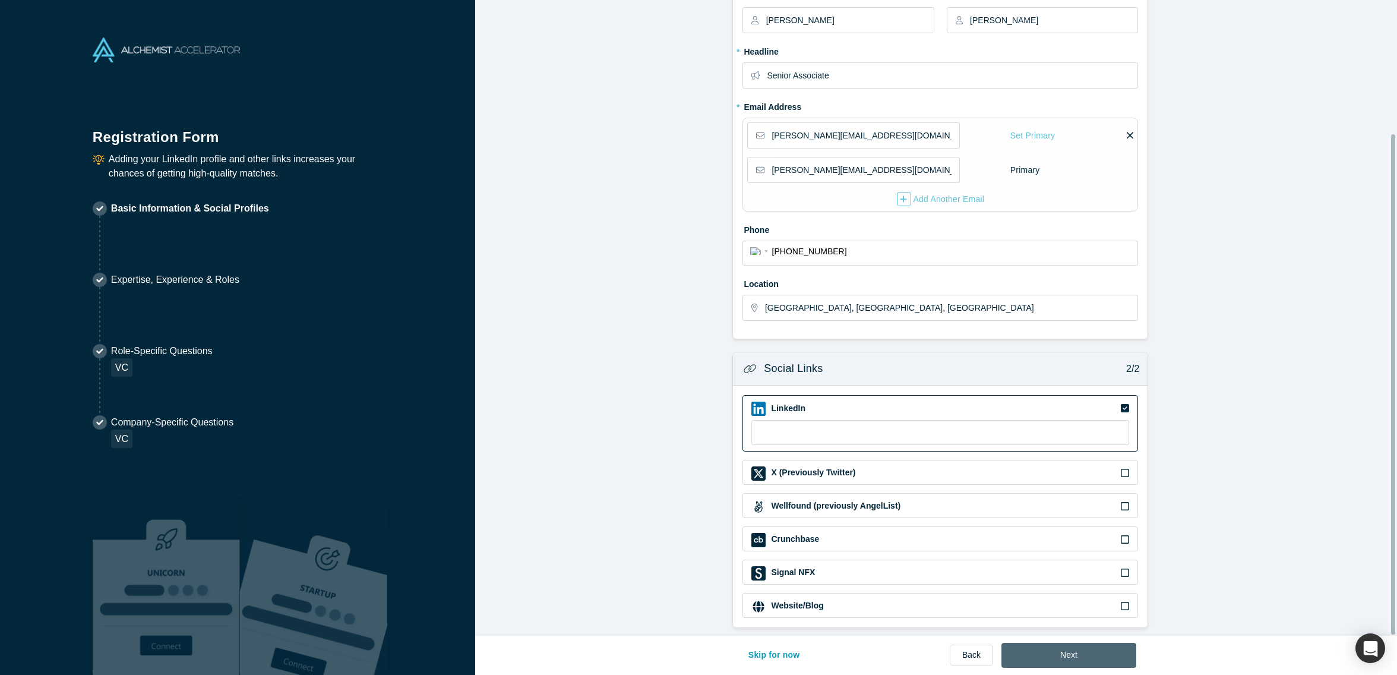
click at [1064, 659] on button "Next" at bounding box center [1069, 655] width 135 height 25
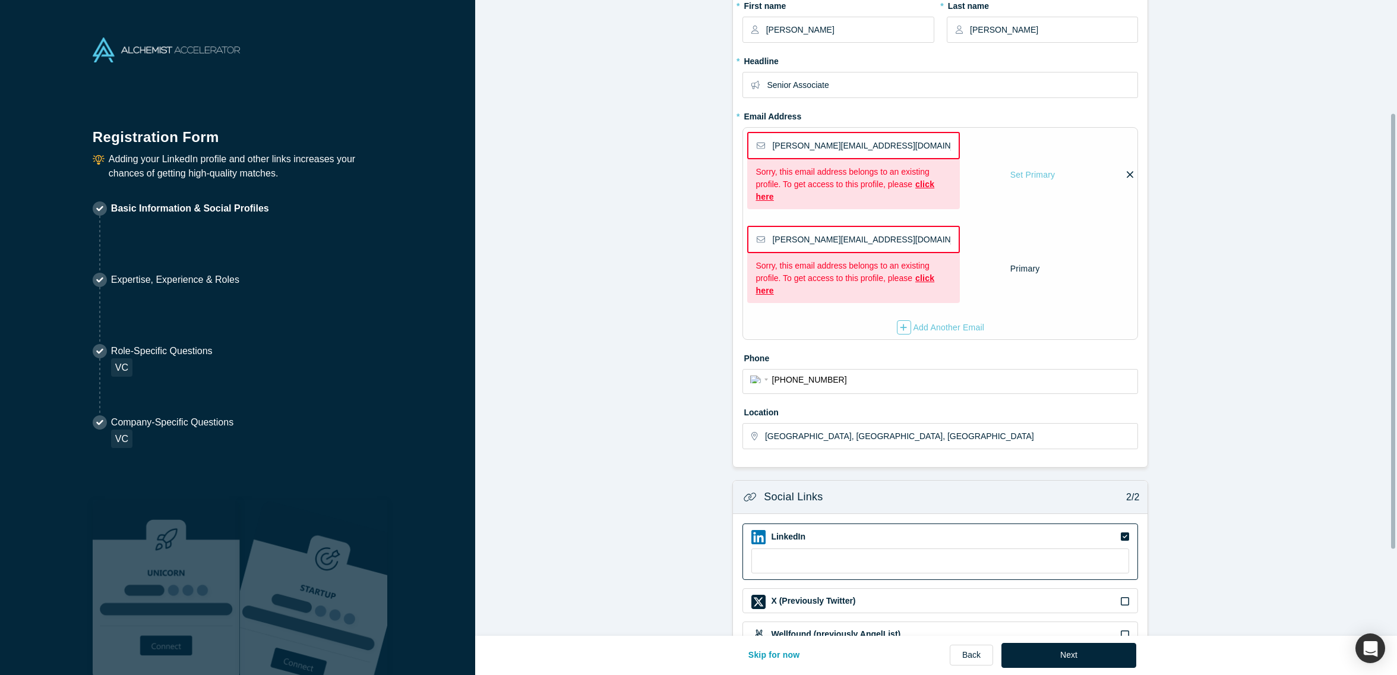
scroll to position [131, 0]
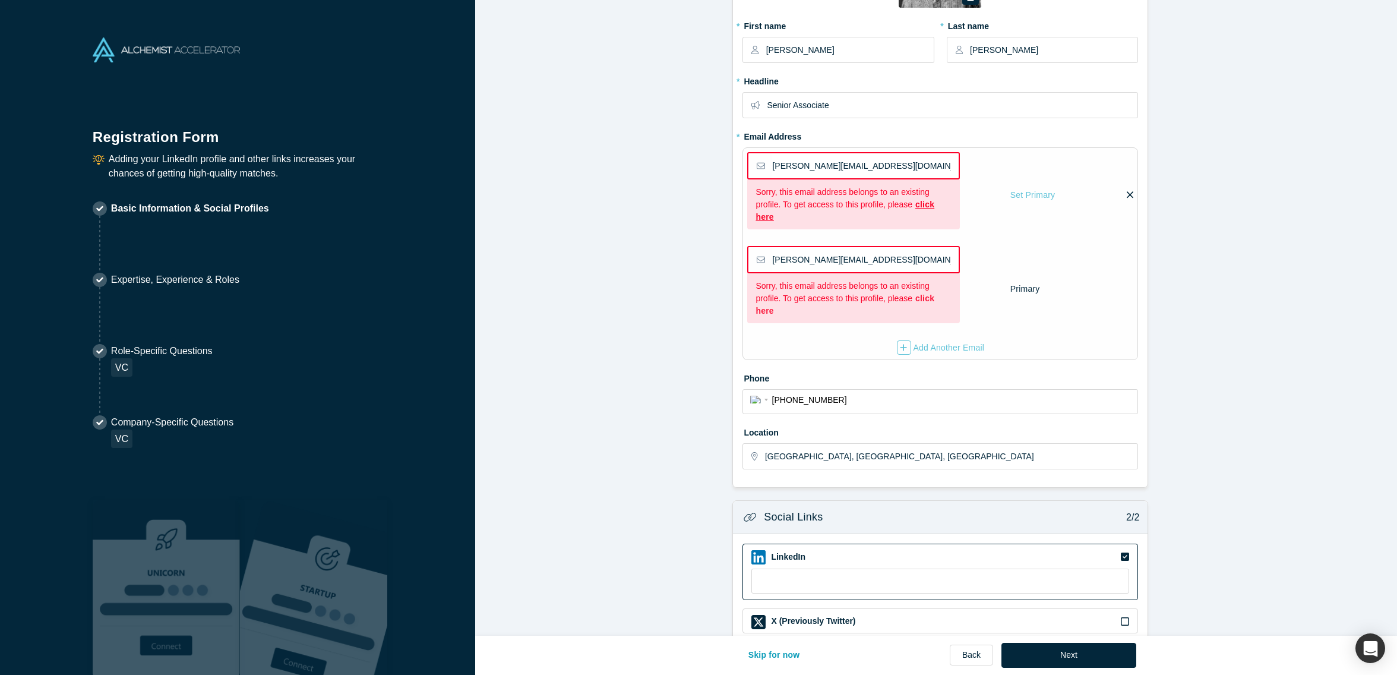
click at [927, 302] on link "click here" at bounding box center [845, 304] width 179 height 22
